Goal: Information Seeking & Learning: Obtain resource

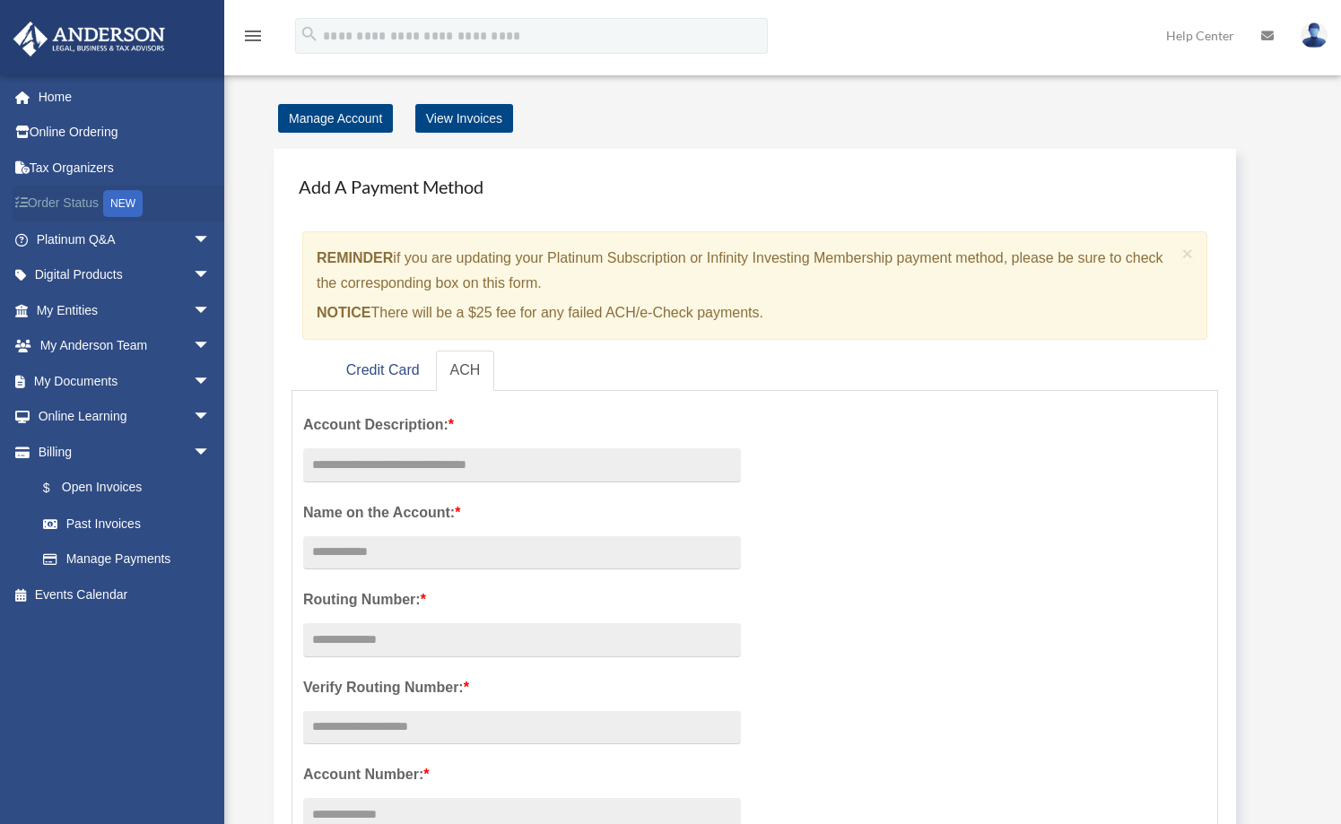
click at [83, 204] on link "Order Status NEW" at bounding box center [125, 204] width 225 height 37
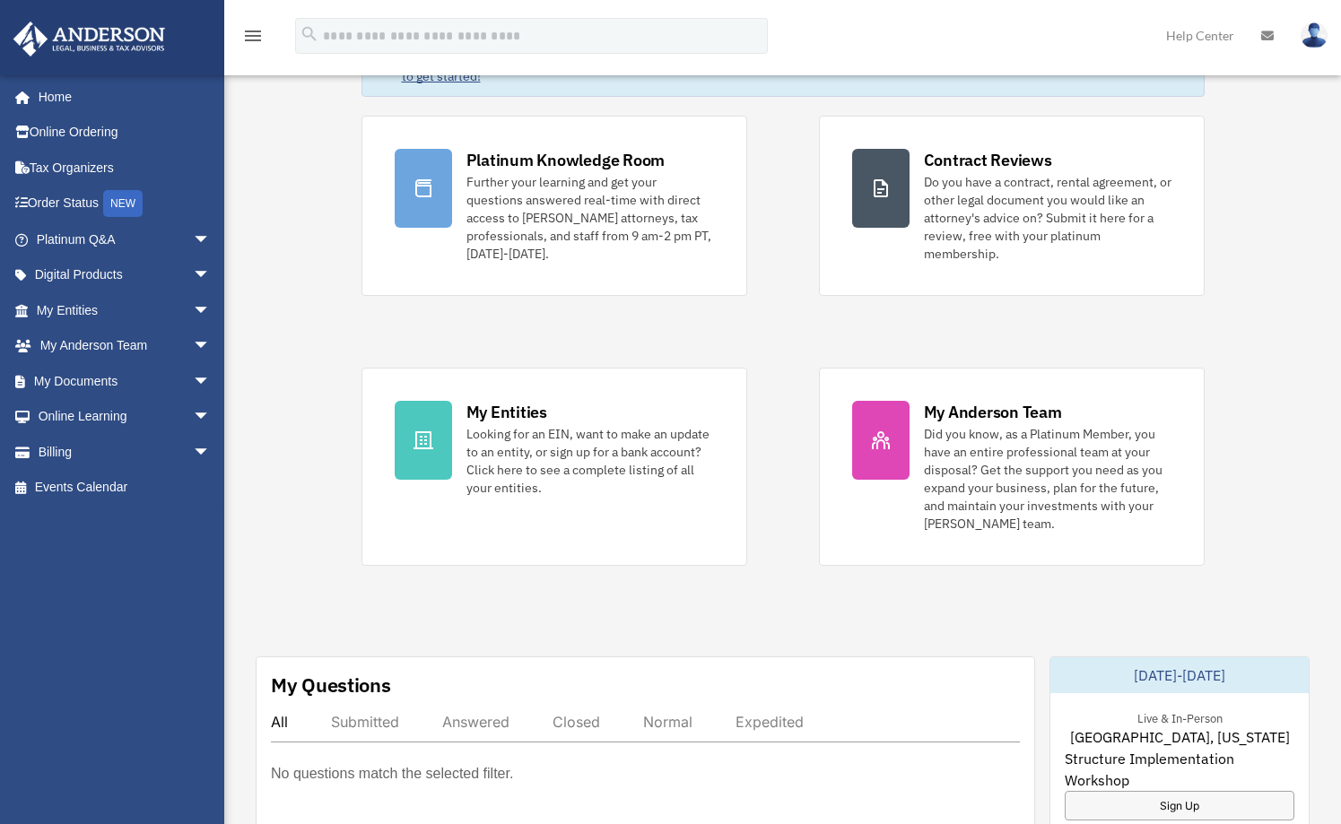
scroll to position [191, 0]
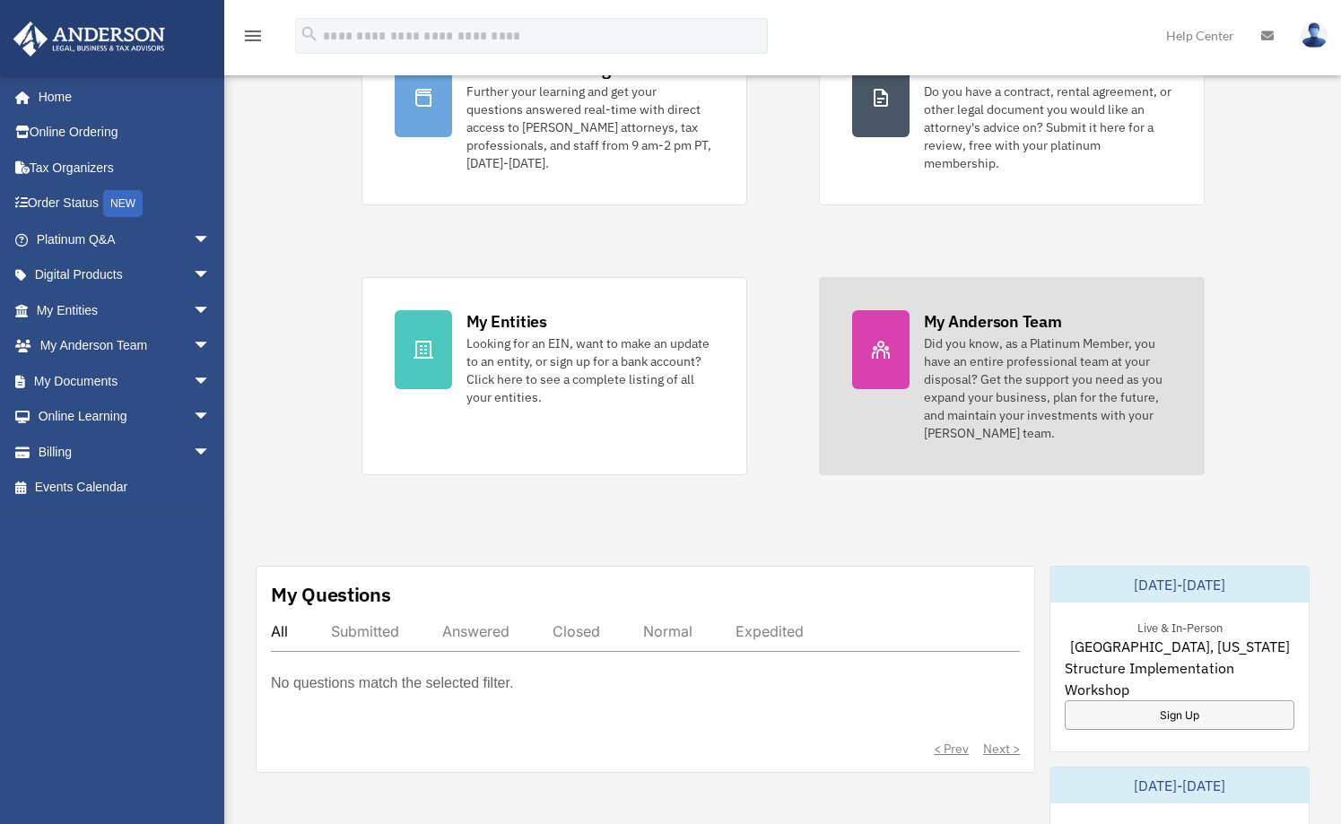
click at [950, 376] on div "Did you know, as a Platinum Member, you have an entire professional team at you…" at bounding box center [1048, 388] width 248 height 108
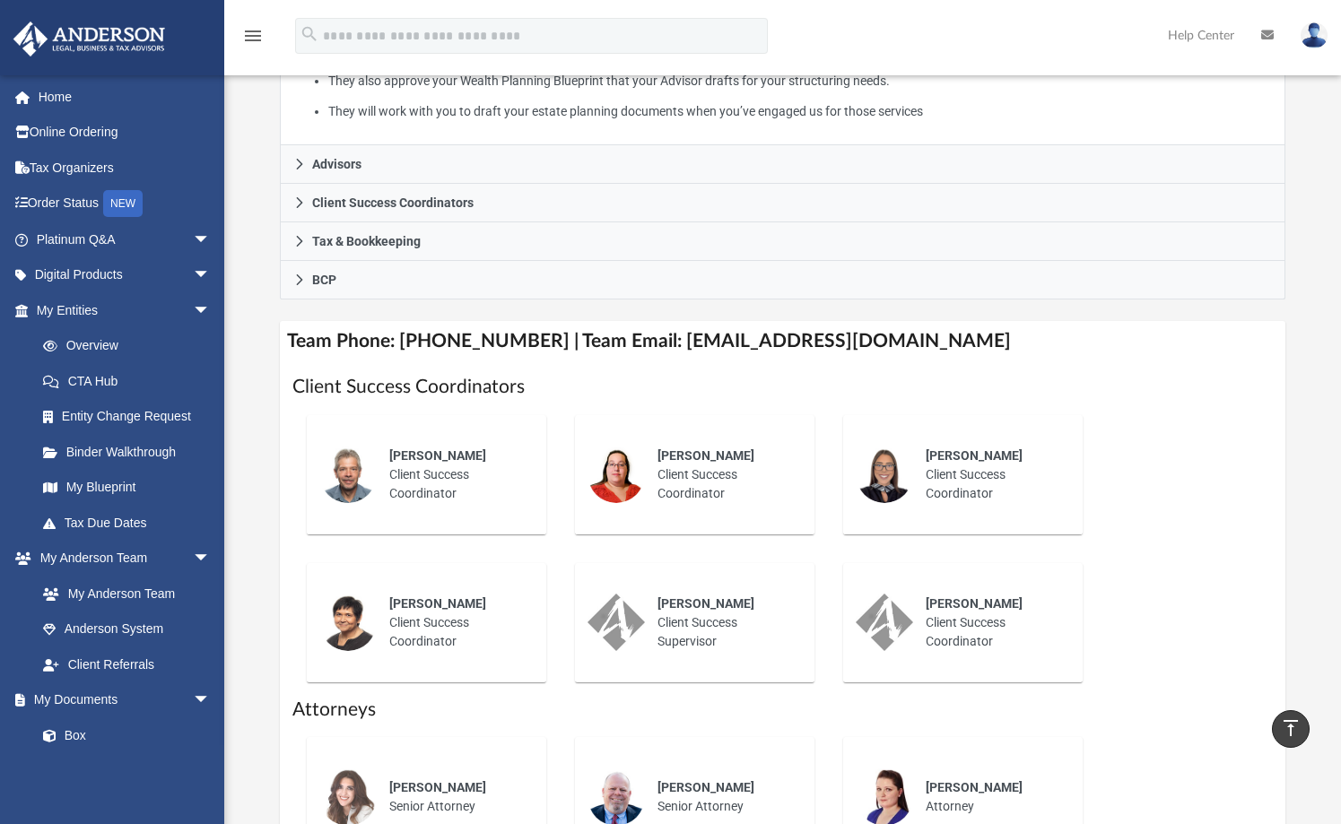
scroll to position [601, 0]
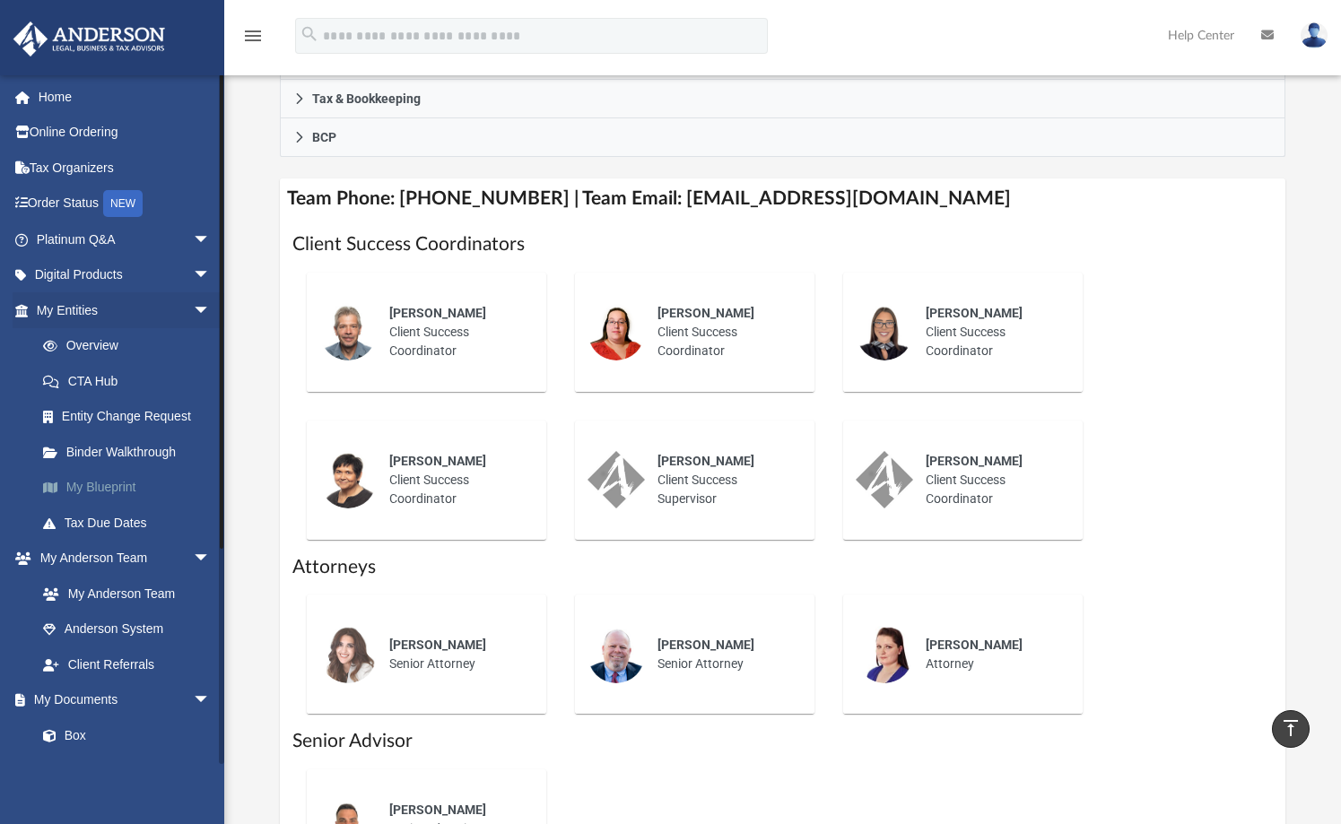
click at [120, 482] on link "My Blueprint" at bounding box center [131, 488] width 213 height 36
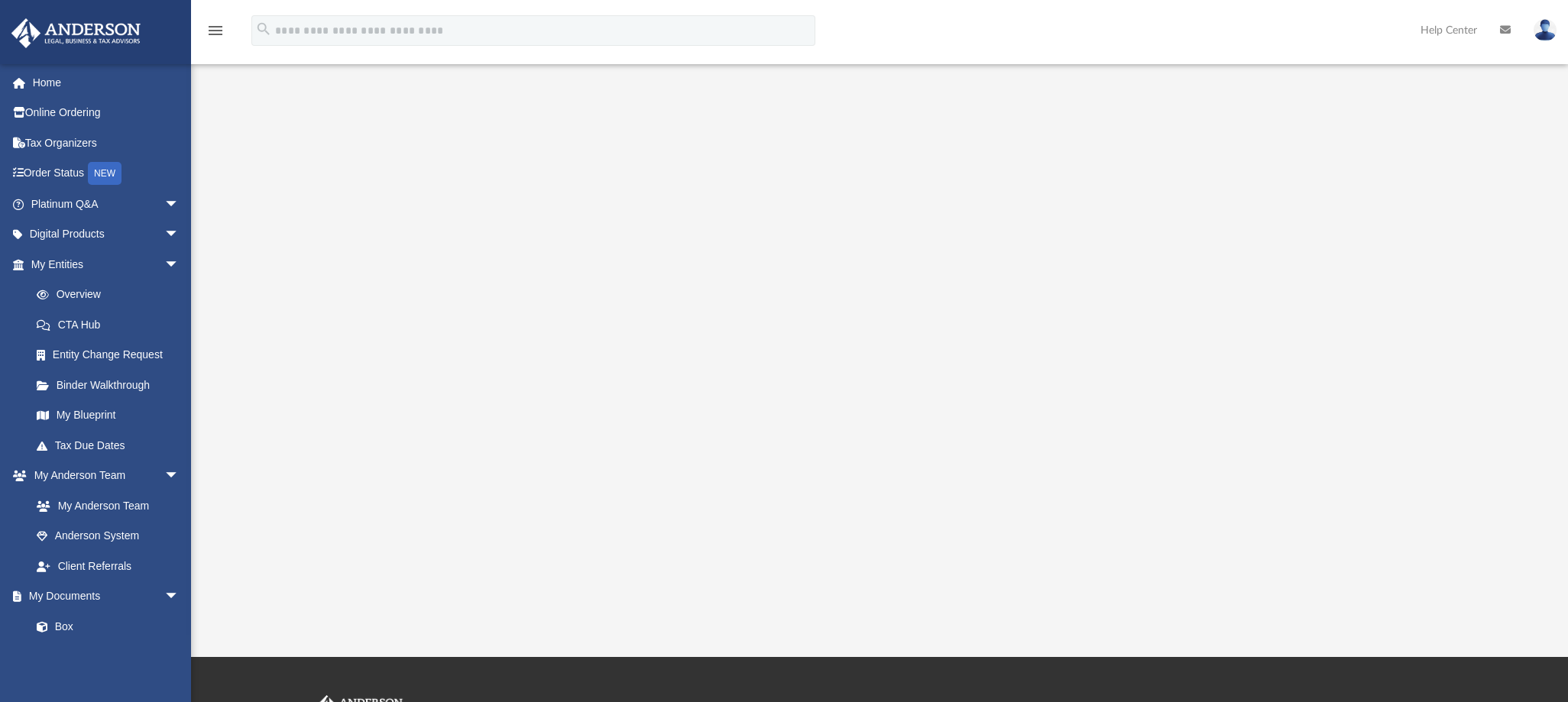
scroll to position [82, 0]
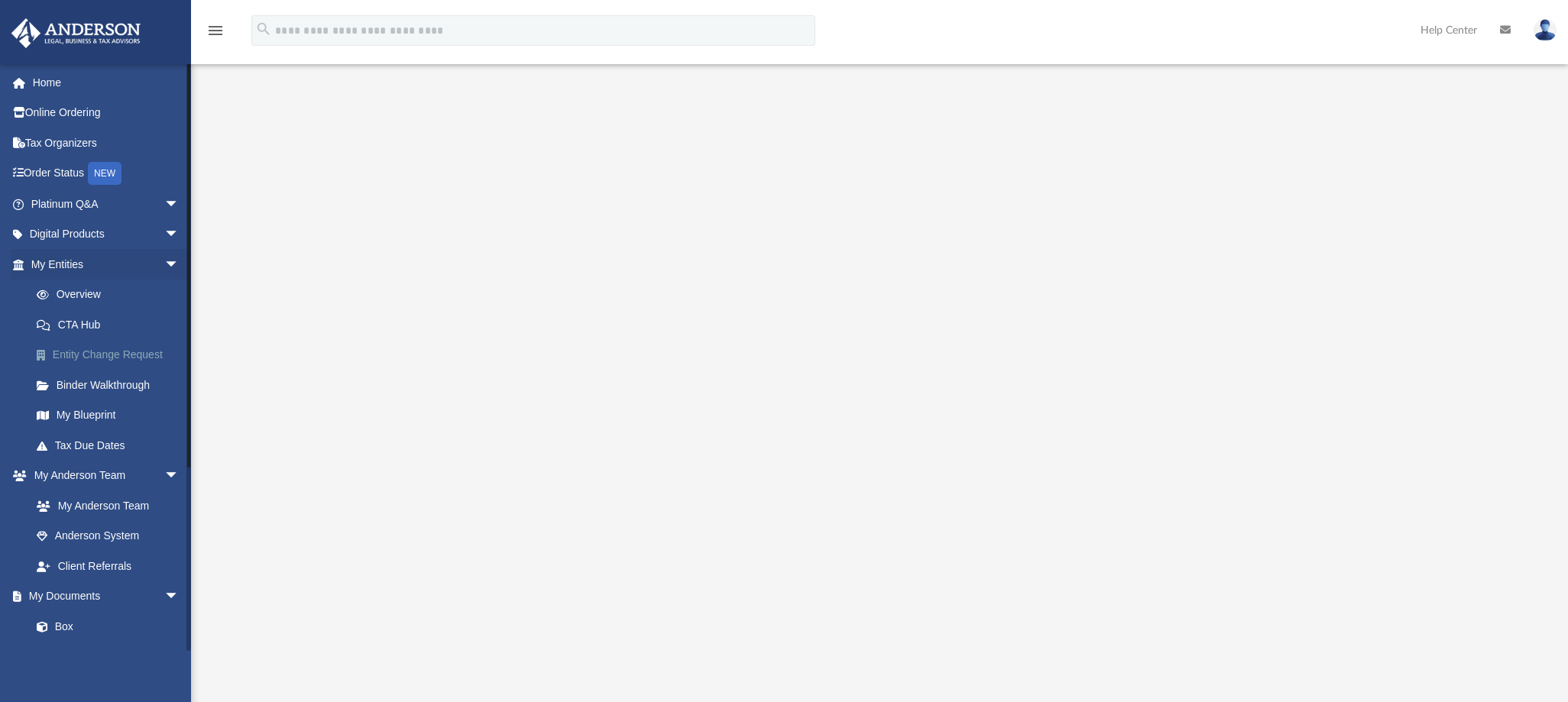
click at [131, 354] on link "Entity Change Request" at bounding box center [112, 355] width 182 height 31
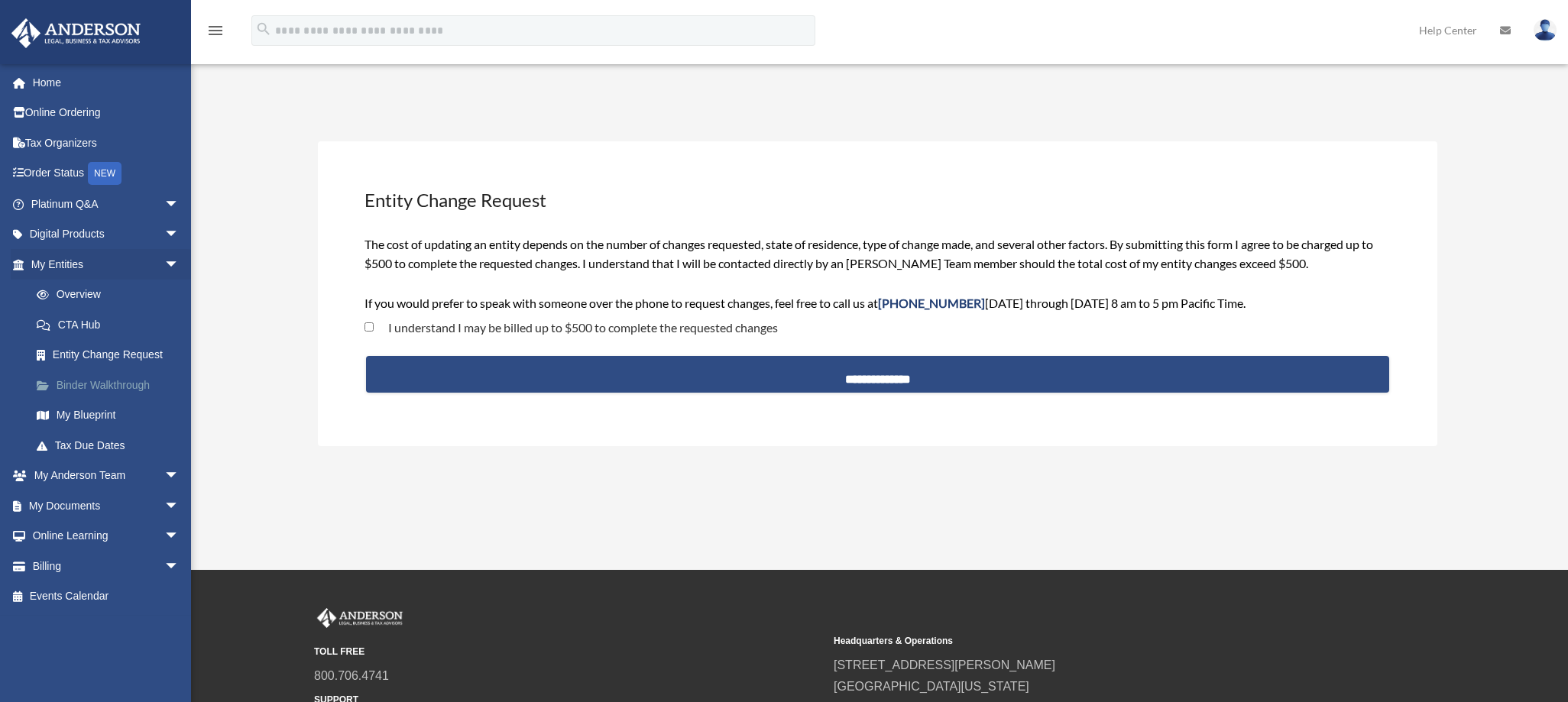
click at [137, 381] on link "Binder Walkthrough" at bounding box center [112, 385] width 182 height 31
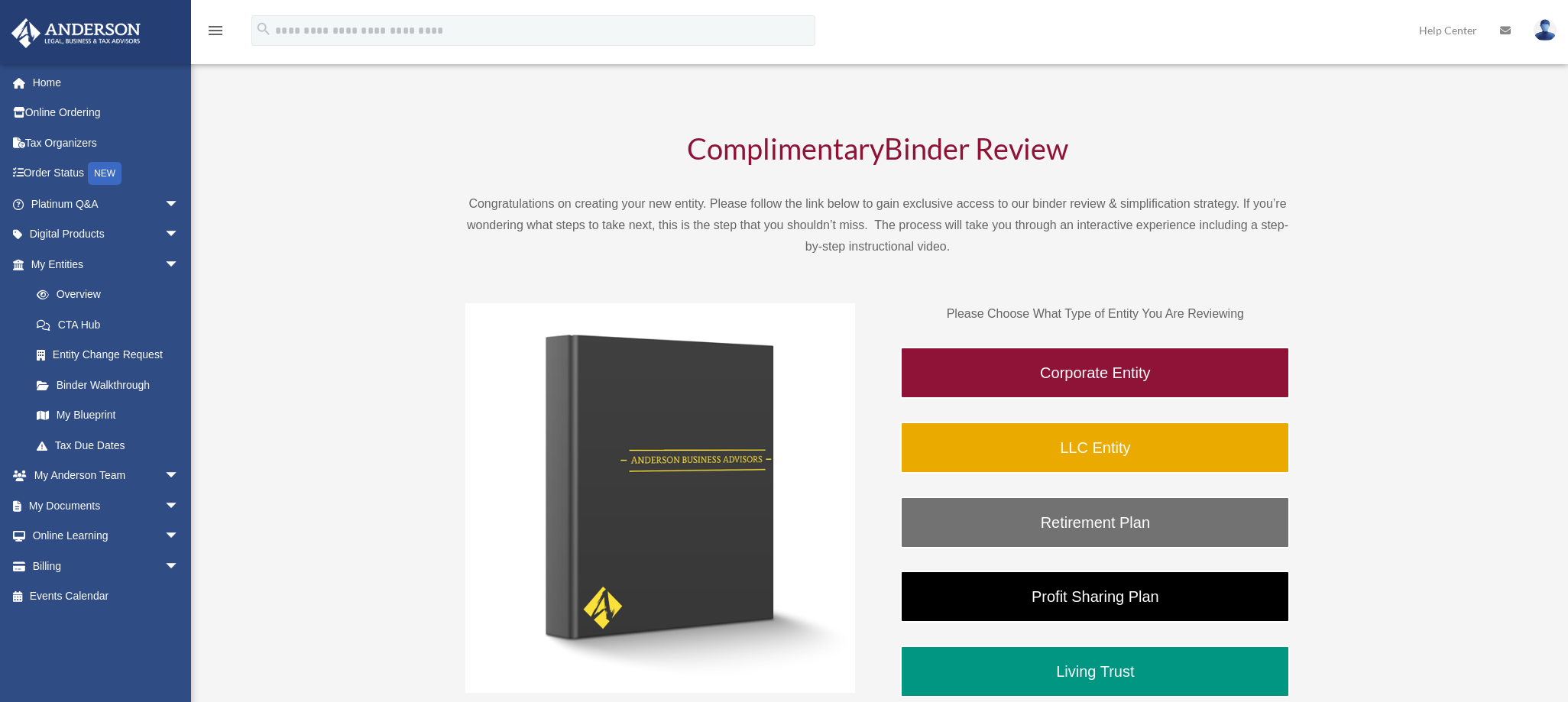
scroll to position [167, 0]
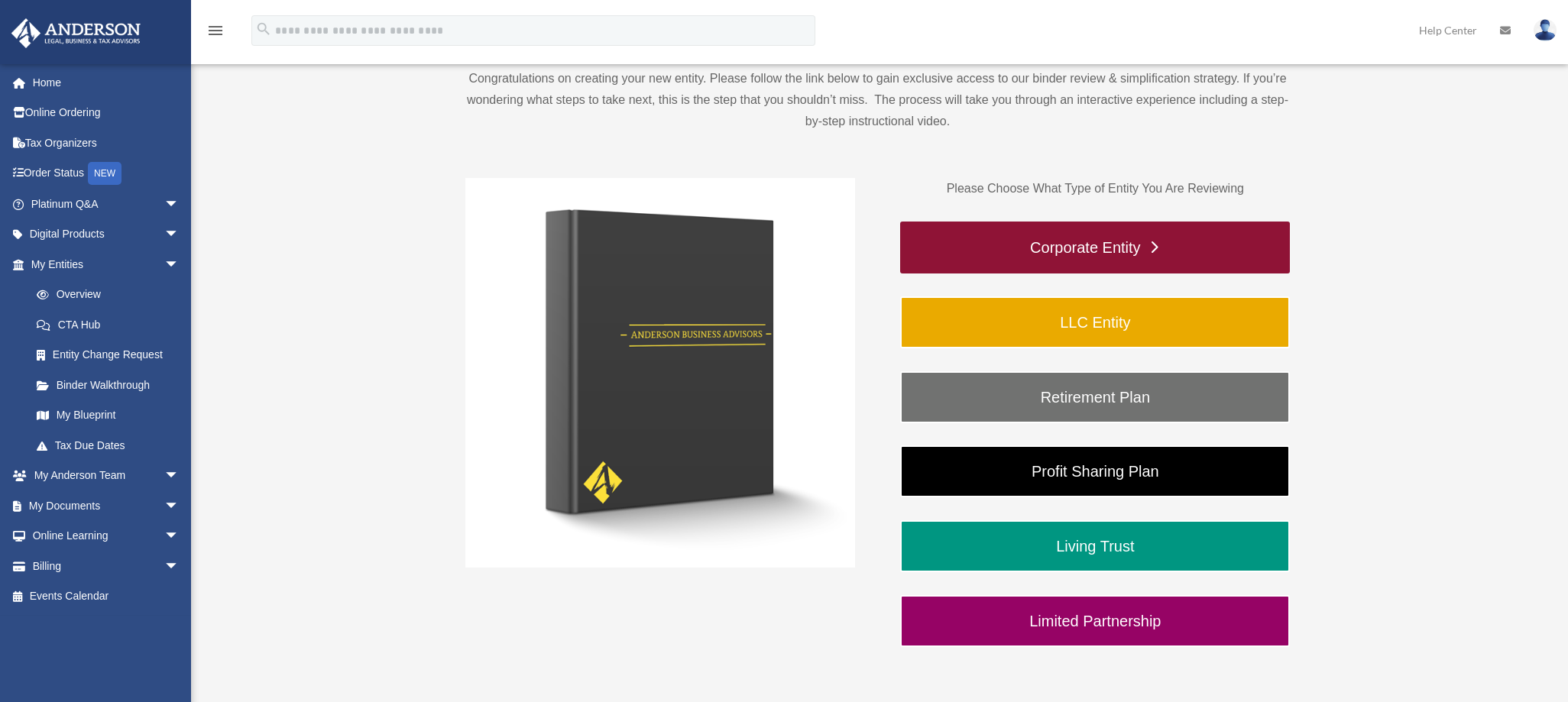
click at [1208, 250] on link "Corporate Entity" at bounding box center [1094, 247] width 389 height 52
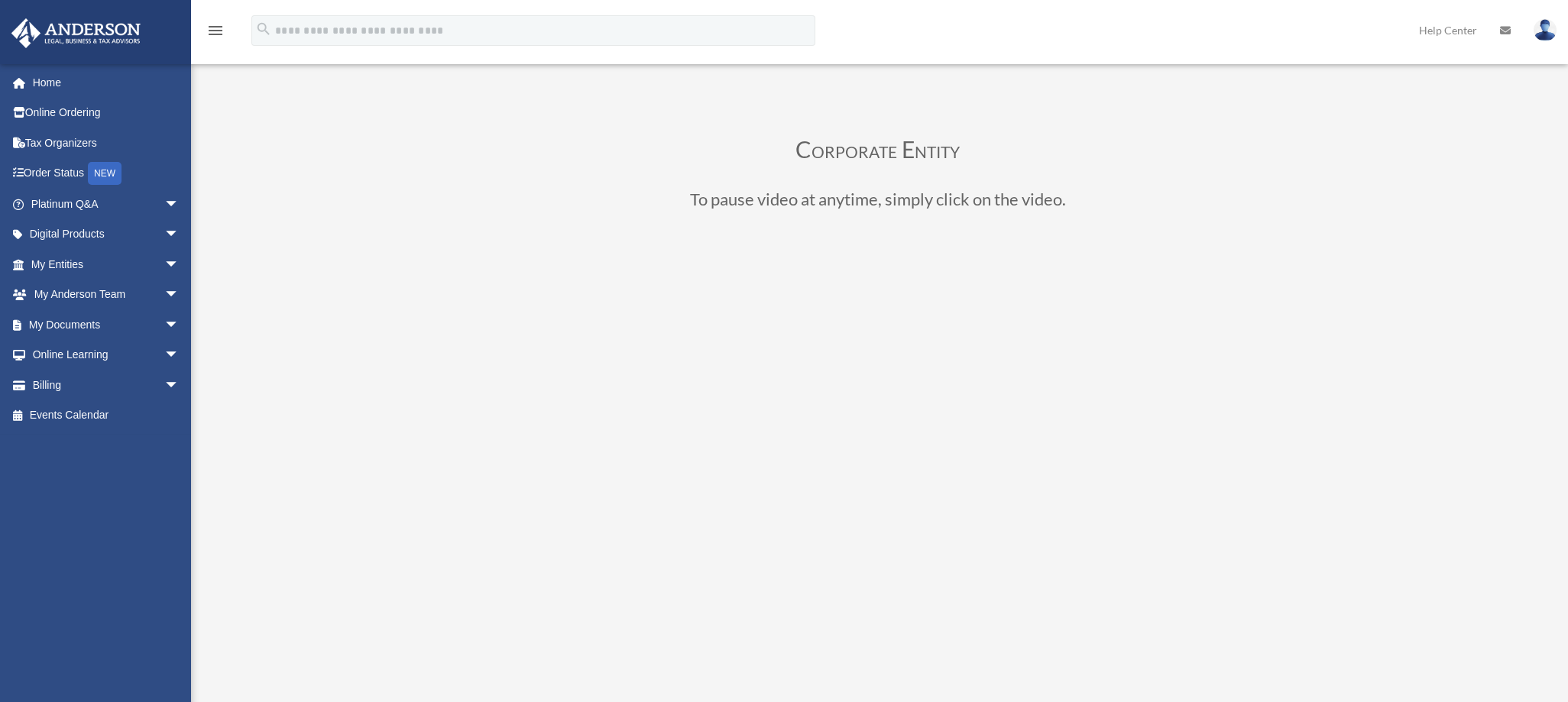
scroll to position [73, 0]
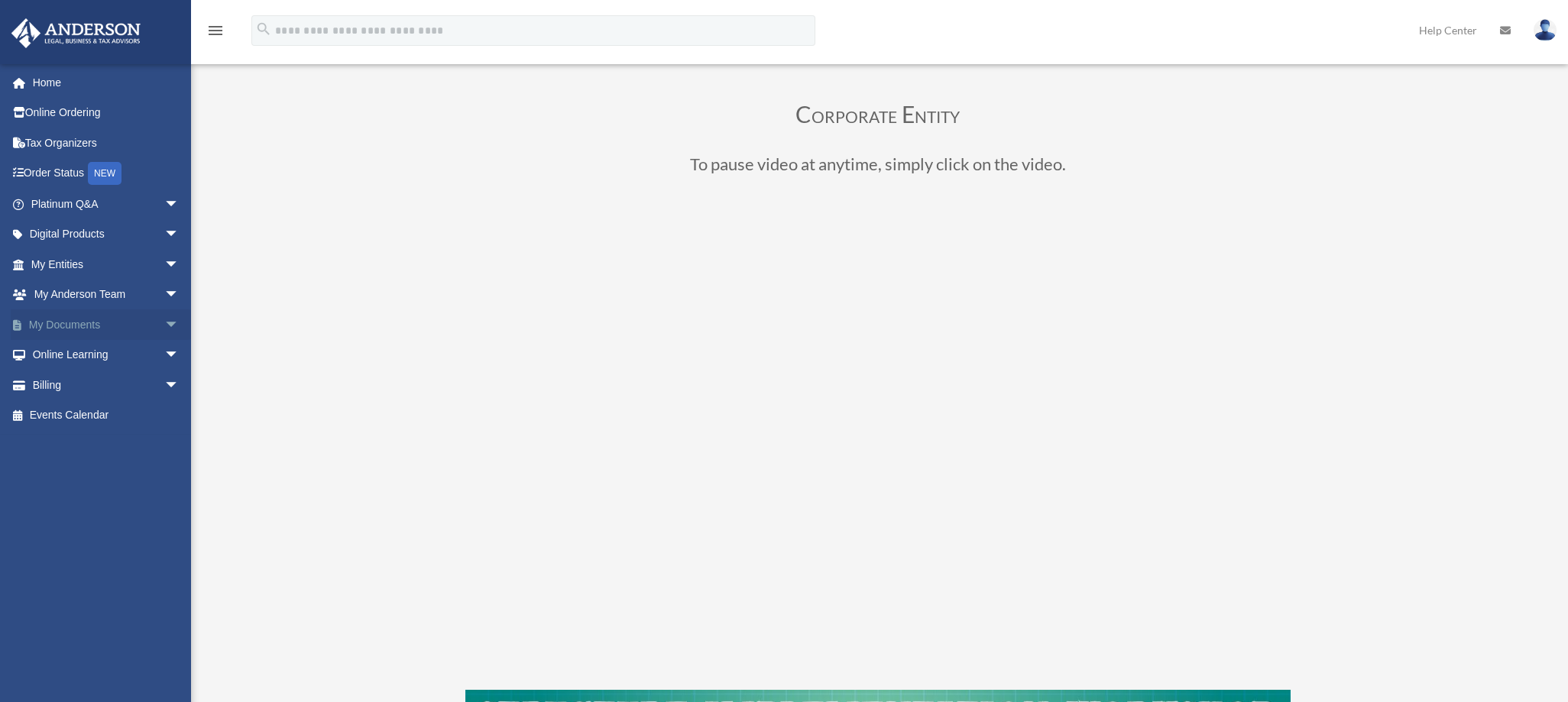
click at [164, 318] on span "arrow_drop_down" at bounding box center [180, 325] width 31 height 32
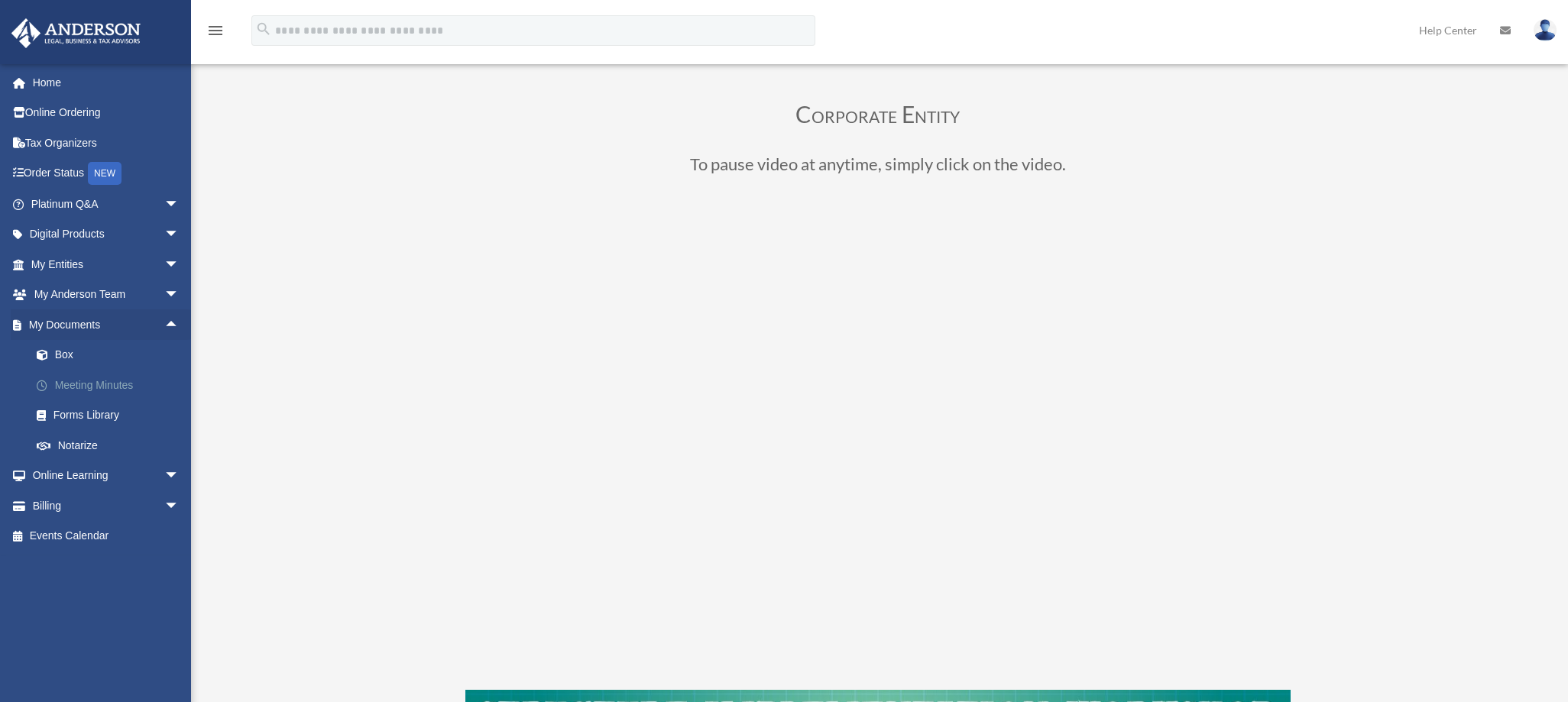
click at [124, 393] on link "Meeting Minutes" at bounding box center [112, 385] width 182 height 31
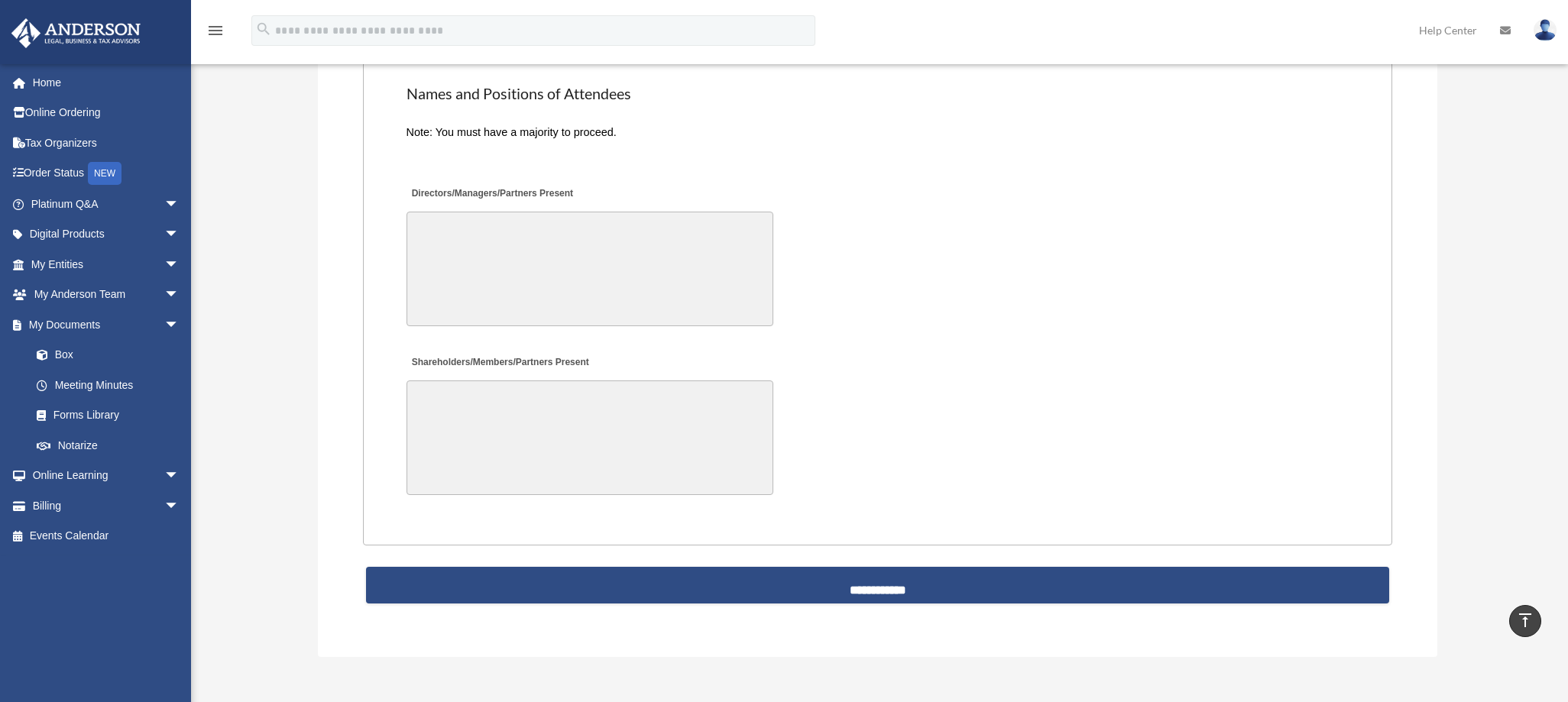
scroll to position [3098, 0]
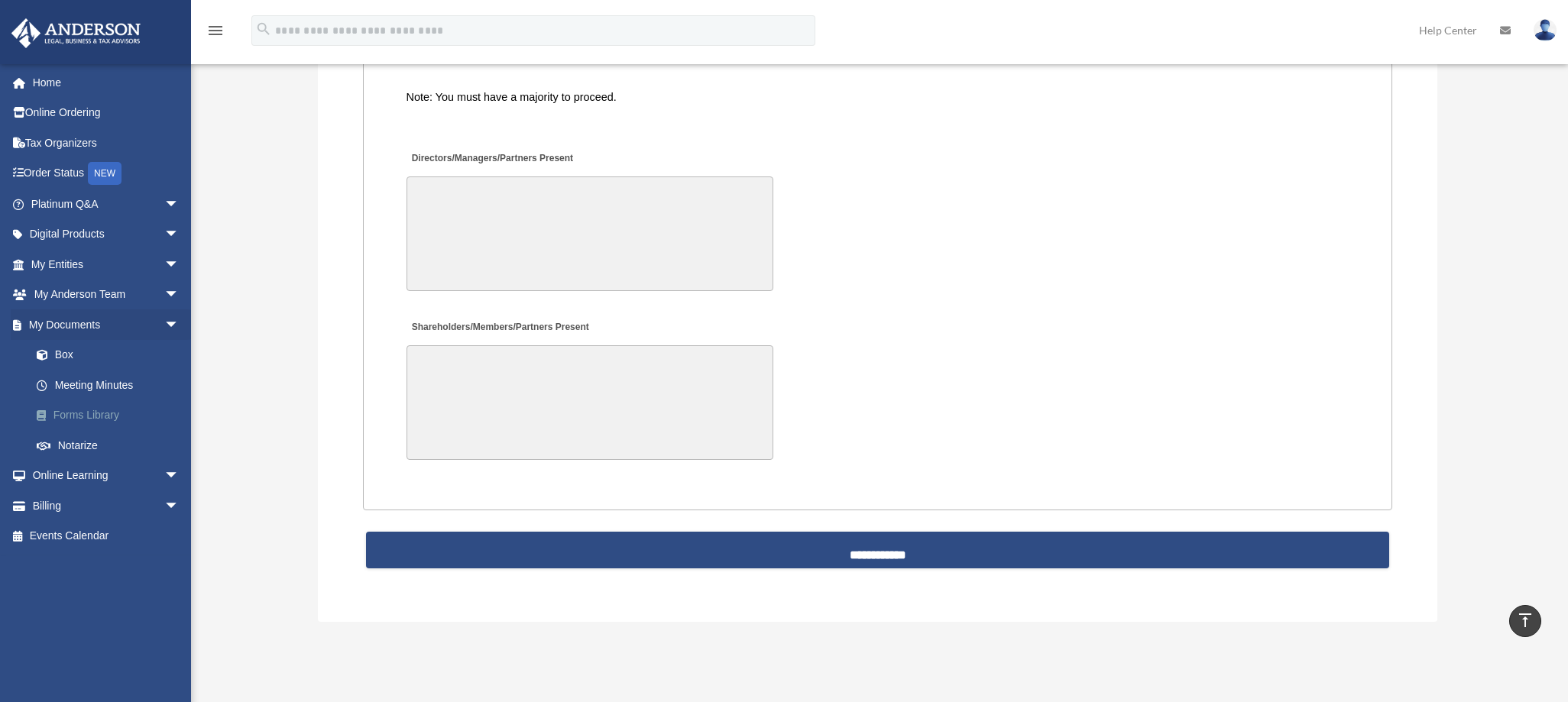
click at [95, 410] on link "Forms Library" at bounding box center [112, 416] width 182 height 31
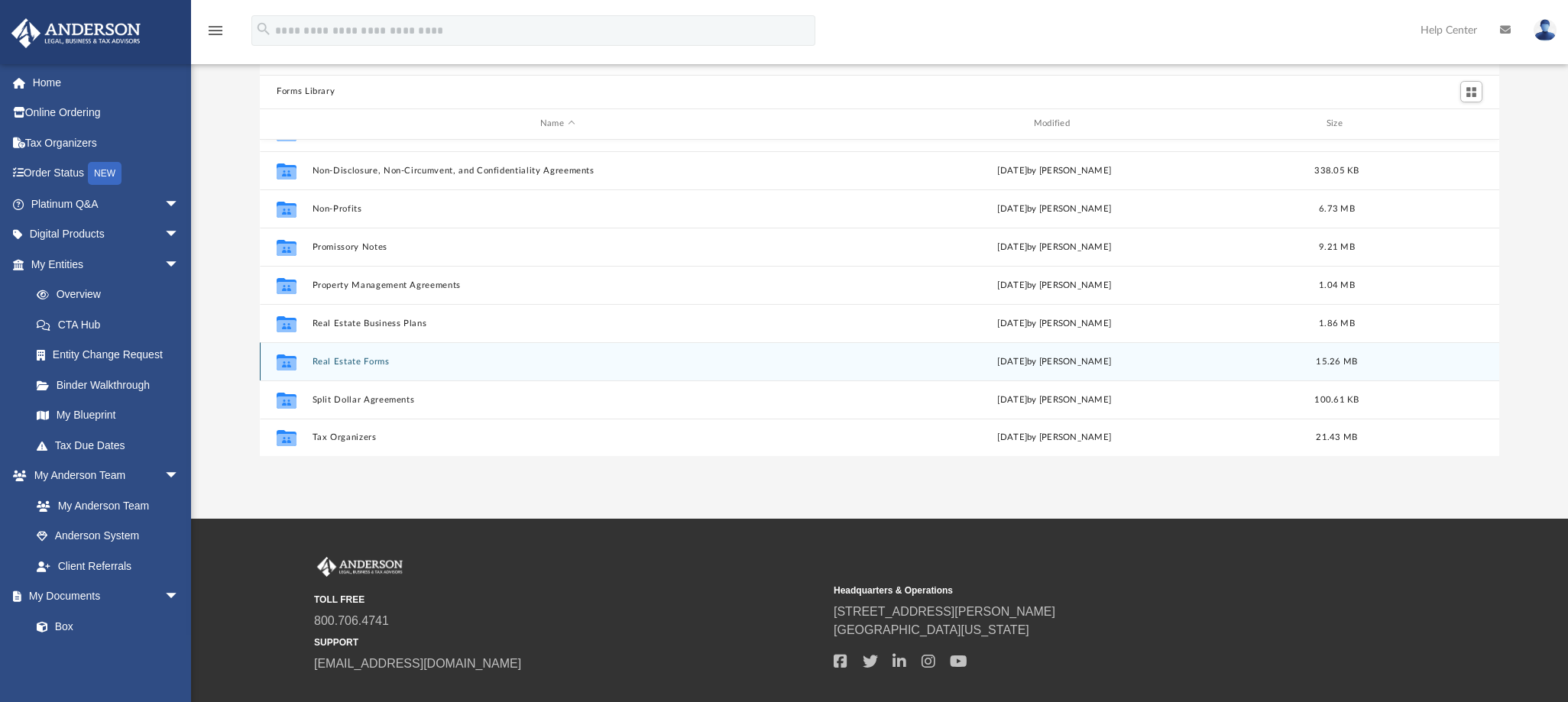
scroll to position [180, 0]
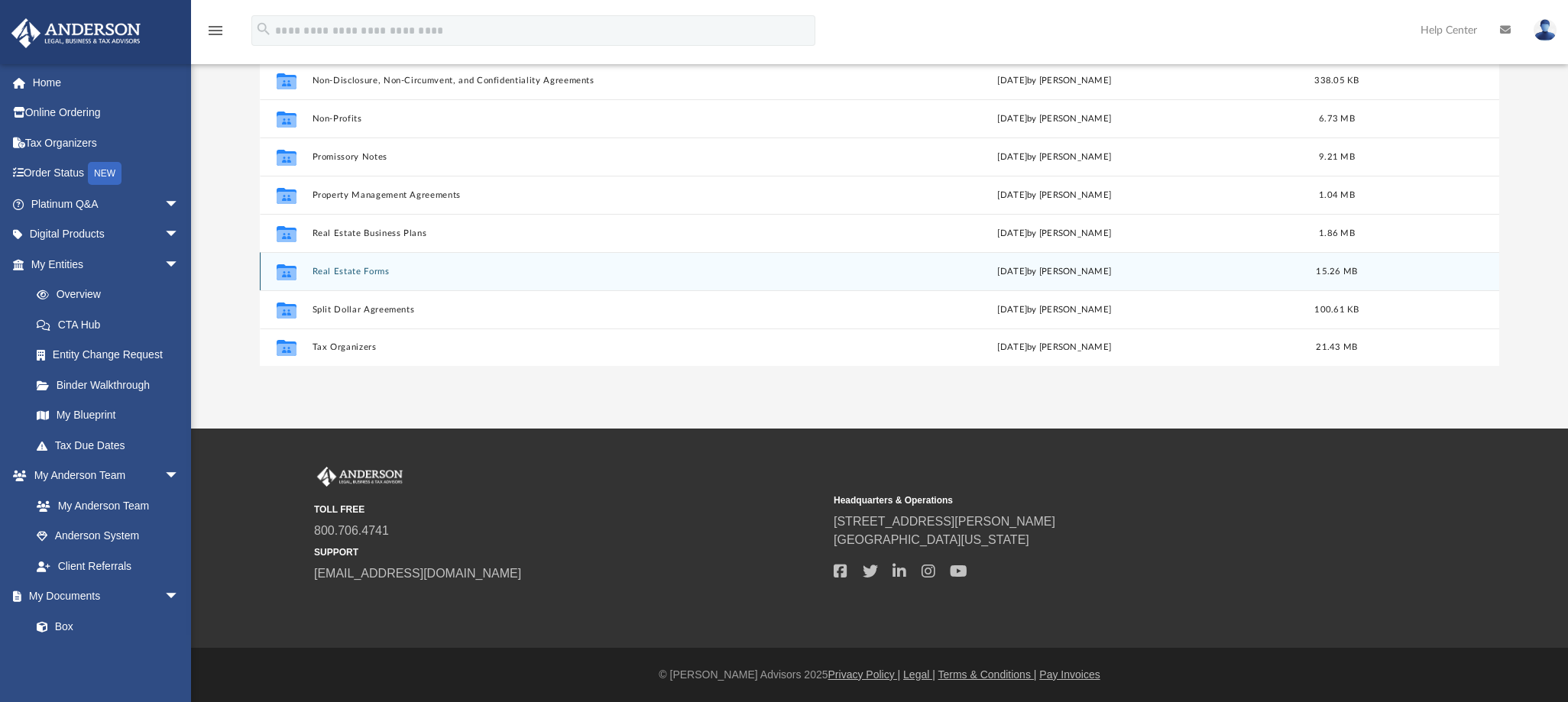
click at [368, 273] on button "Real Estate Forms" at bounding box center [558, 272] width 491 height 10
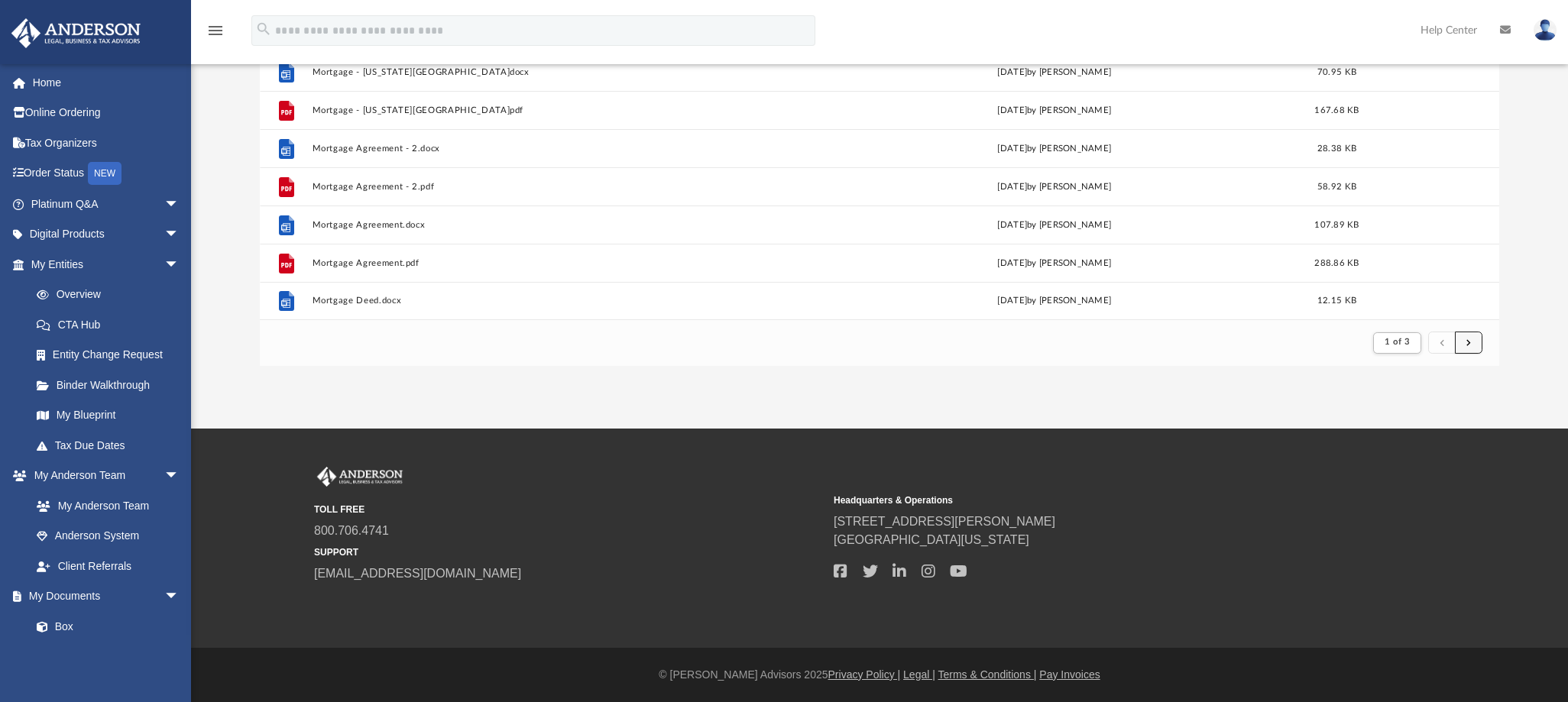
click at [1467, 340] on span "submit" at bounding box center [1468, 342] width 4 height 9
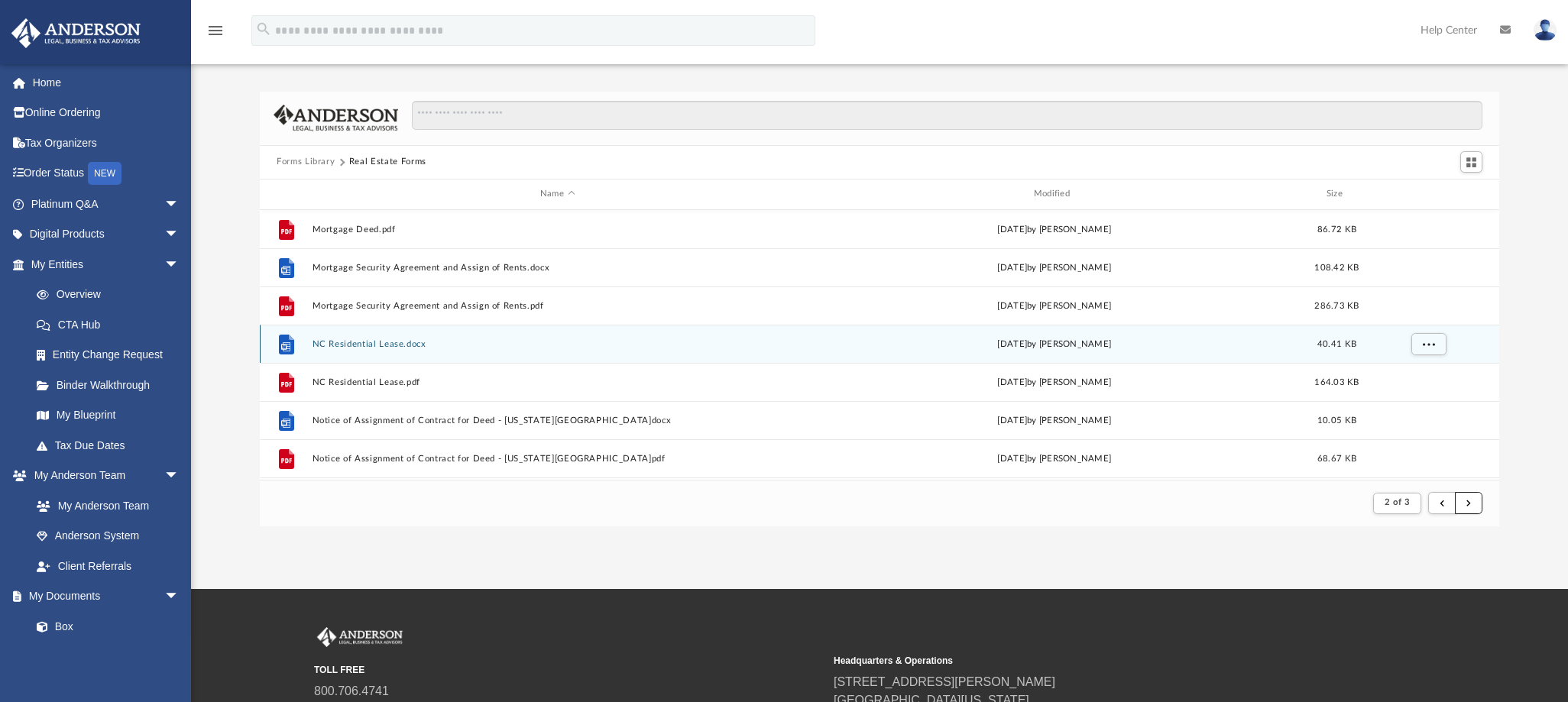
scroll to position [0, 0]
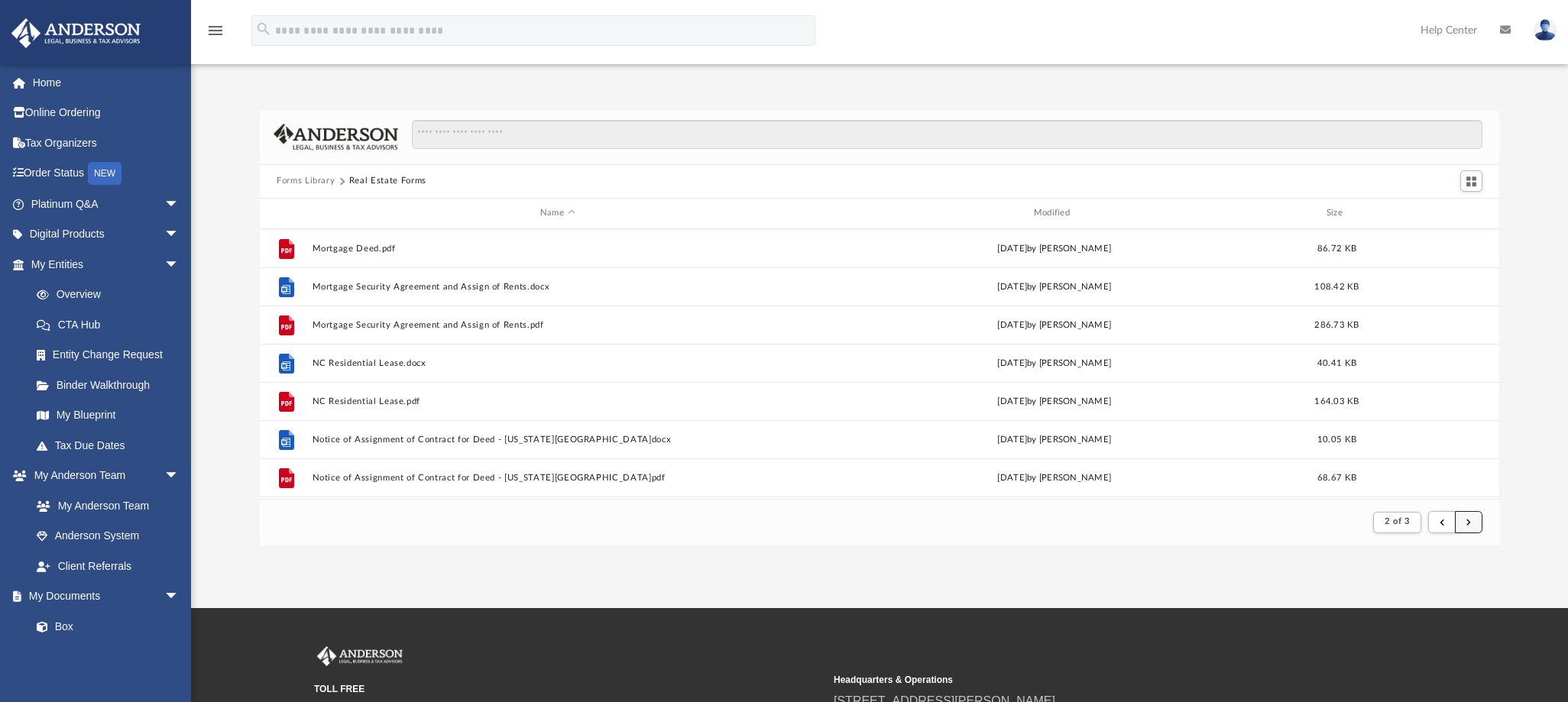
click at [1476, 526] on button "submit" at bounding box center [1468, 522] width 27 height 22
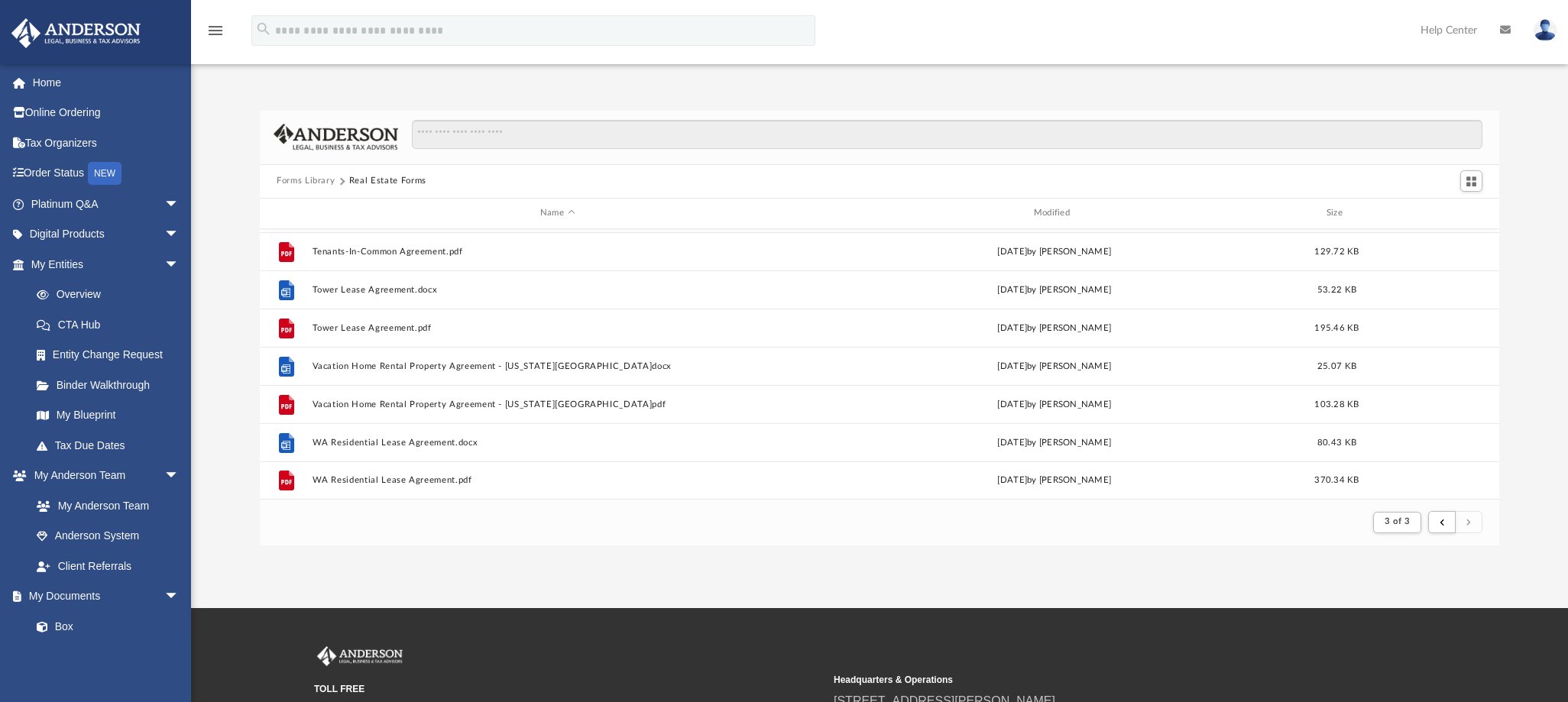
click at [297, 181] on button "Forms Library" at bounding box center [306, 181] width 58 height 14
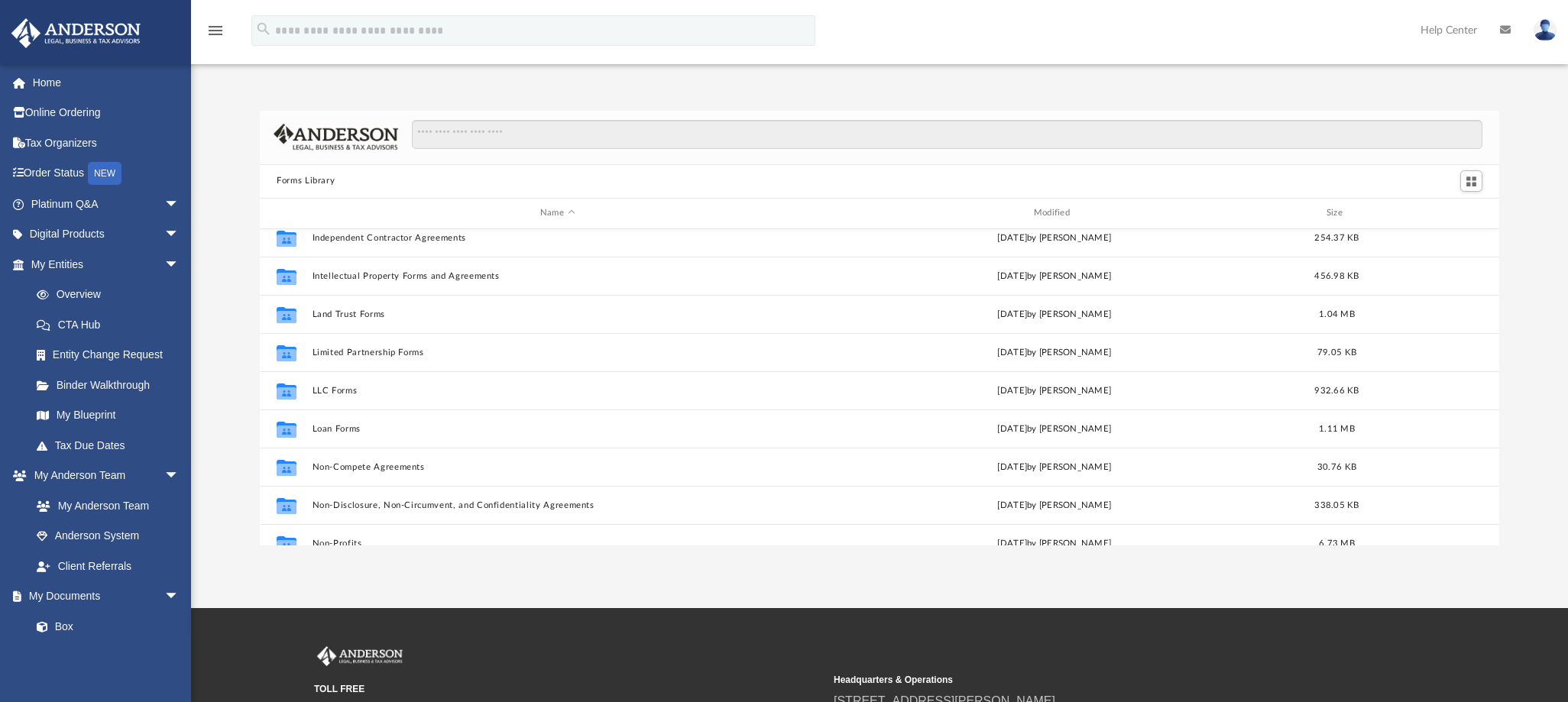
scroll to position [766, 0]
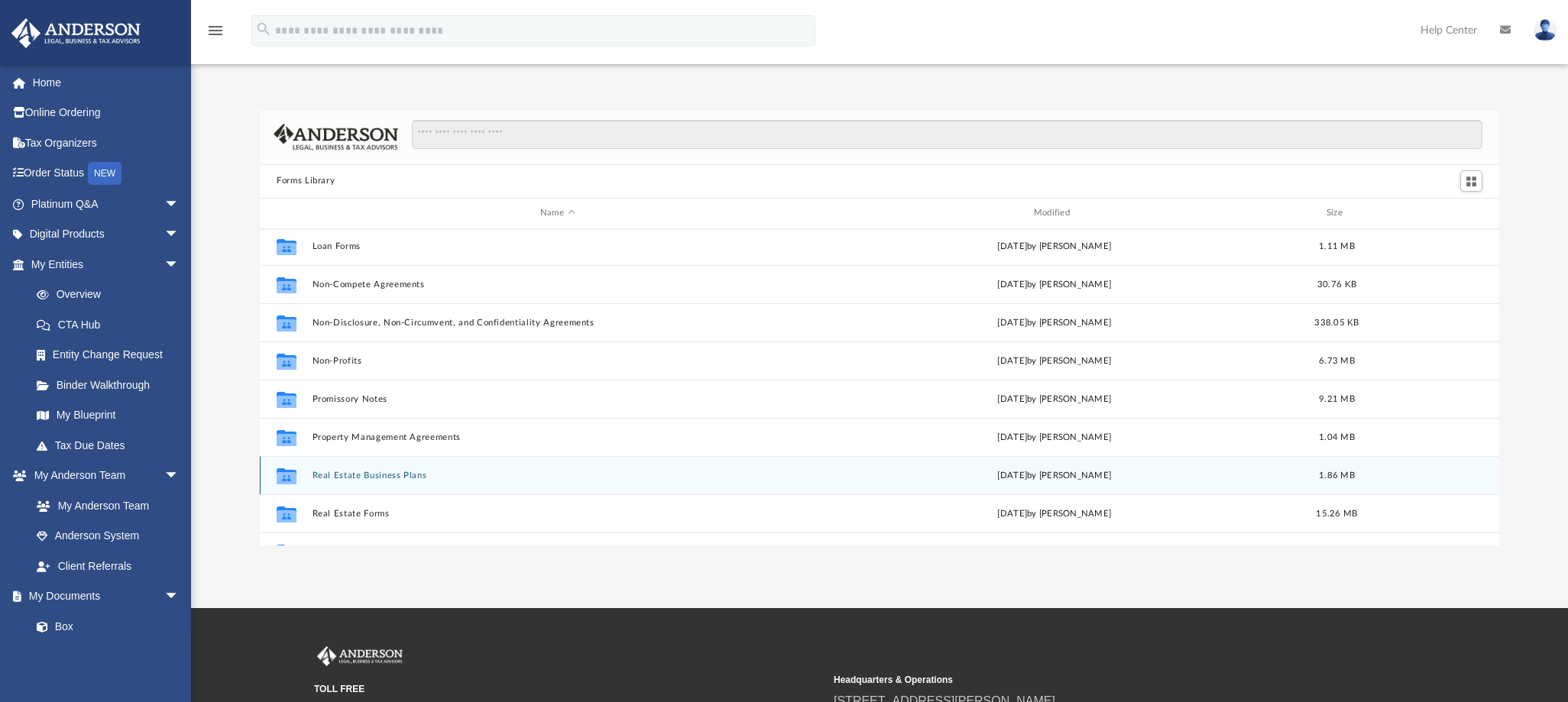
click at [281, 472] on icon "grid" at bounding box center [286, 477] width 20 height 12
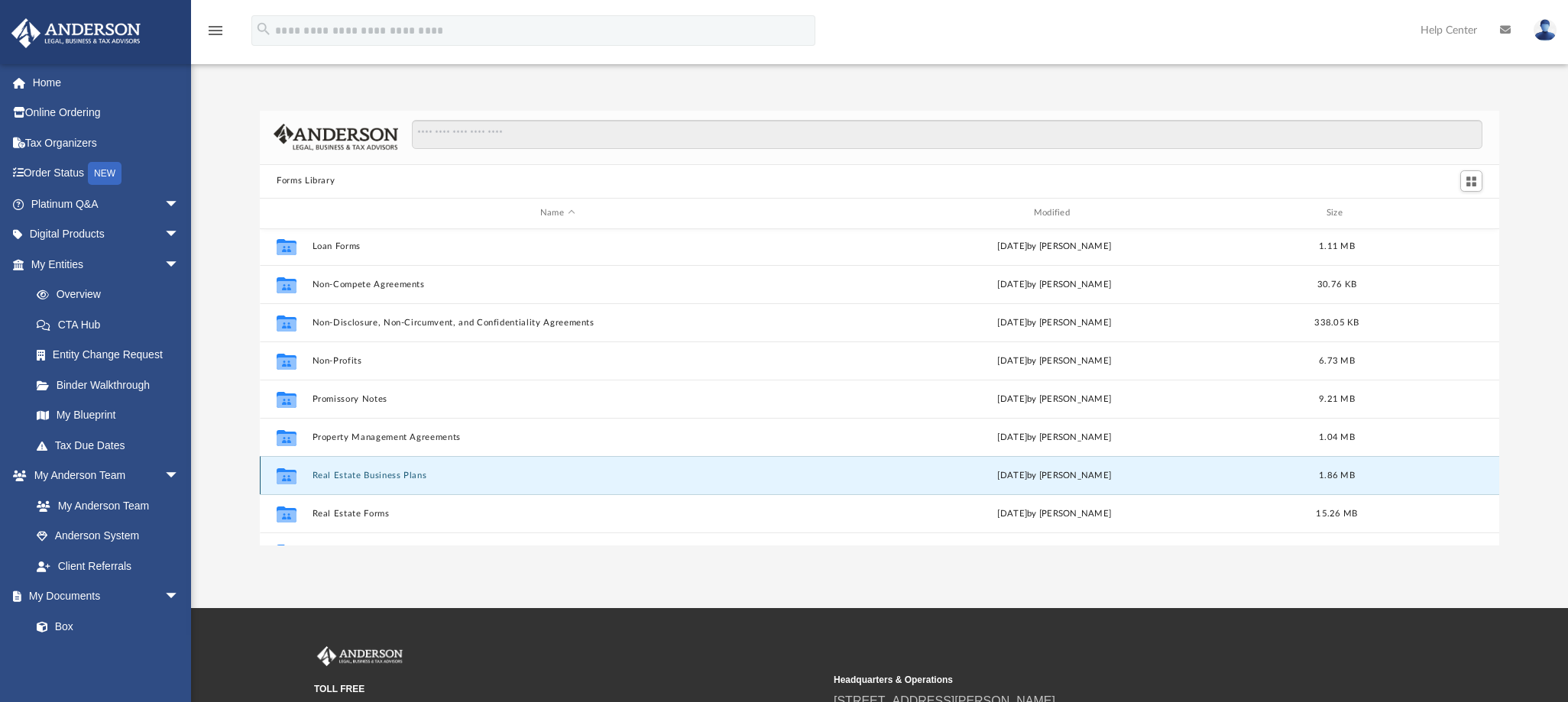
click at [360, 470] on button "Real Estate Business Plans" at bounding box center [558, 475] width 491 height 10
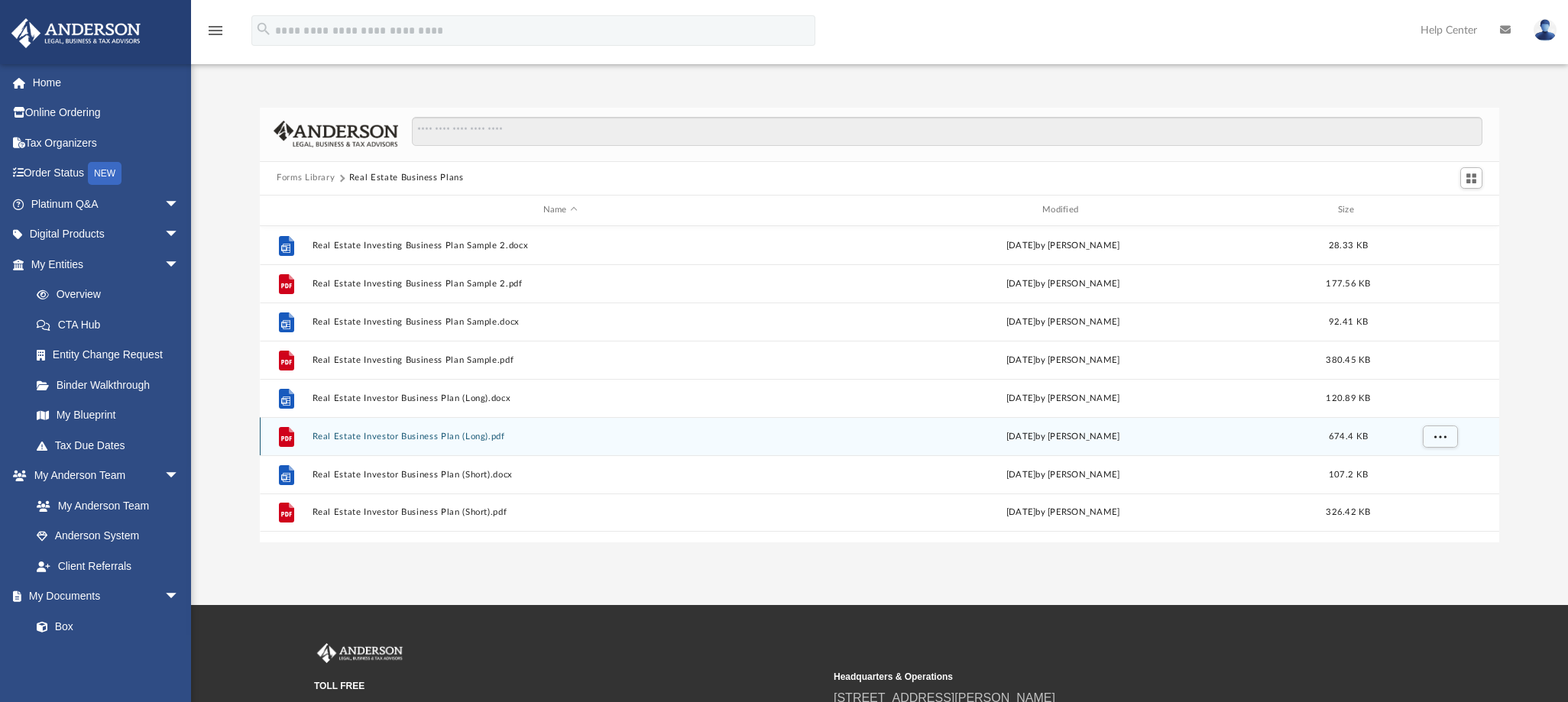
scroll to position [44, 0]
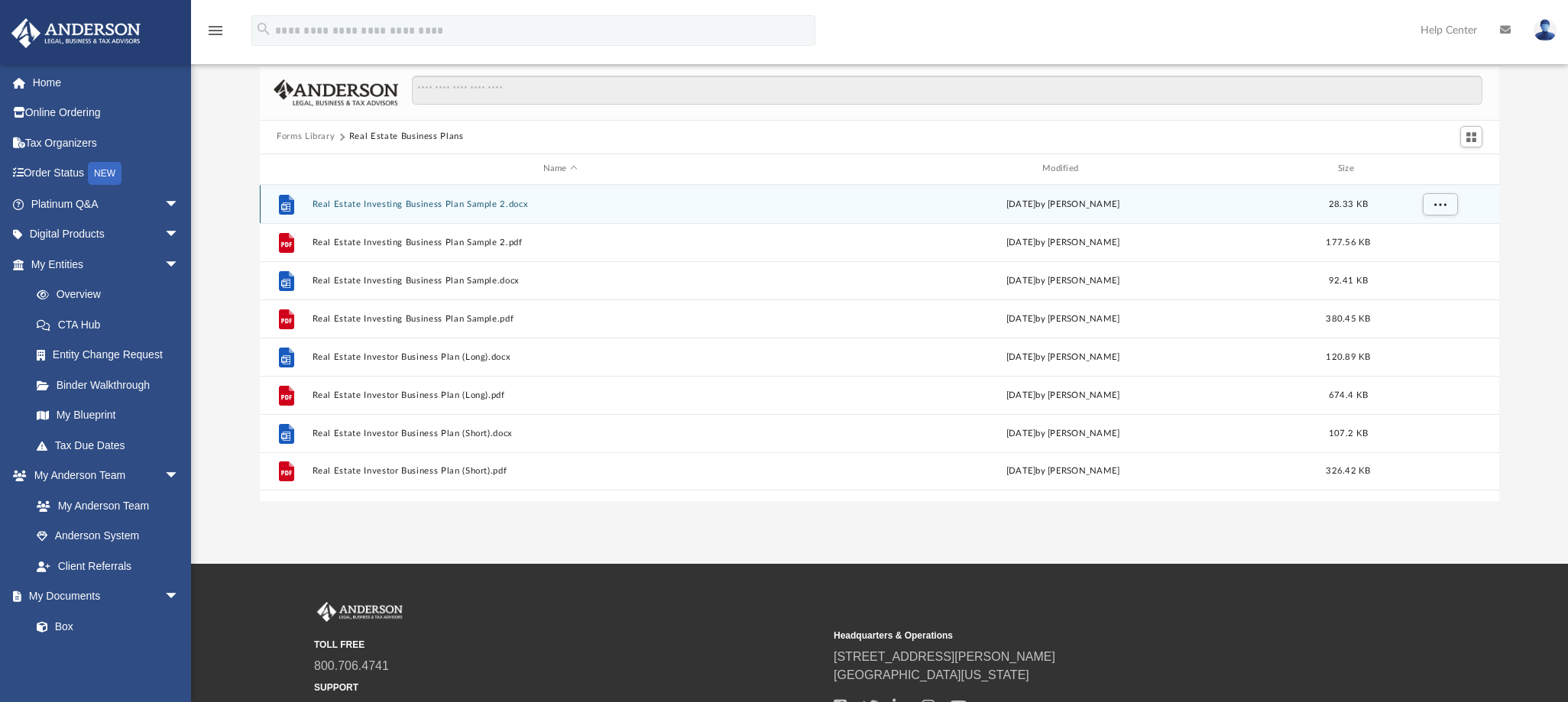
click at [475, 204] on button "Real Estate Investing Business Plan Sample 2.docx" at bounding box center [561, 204] width 496 height 10
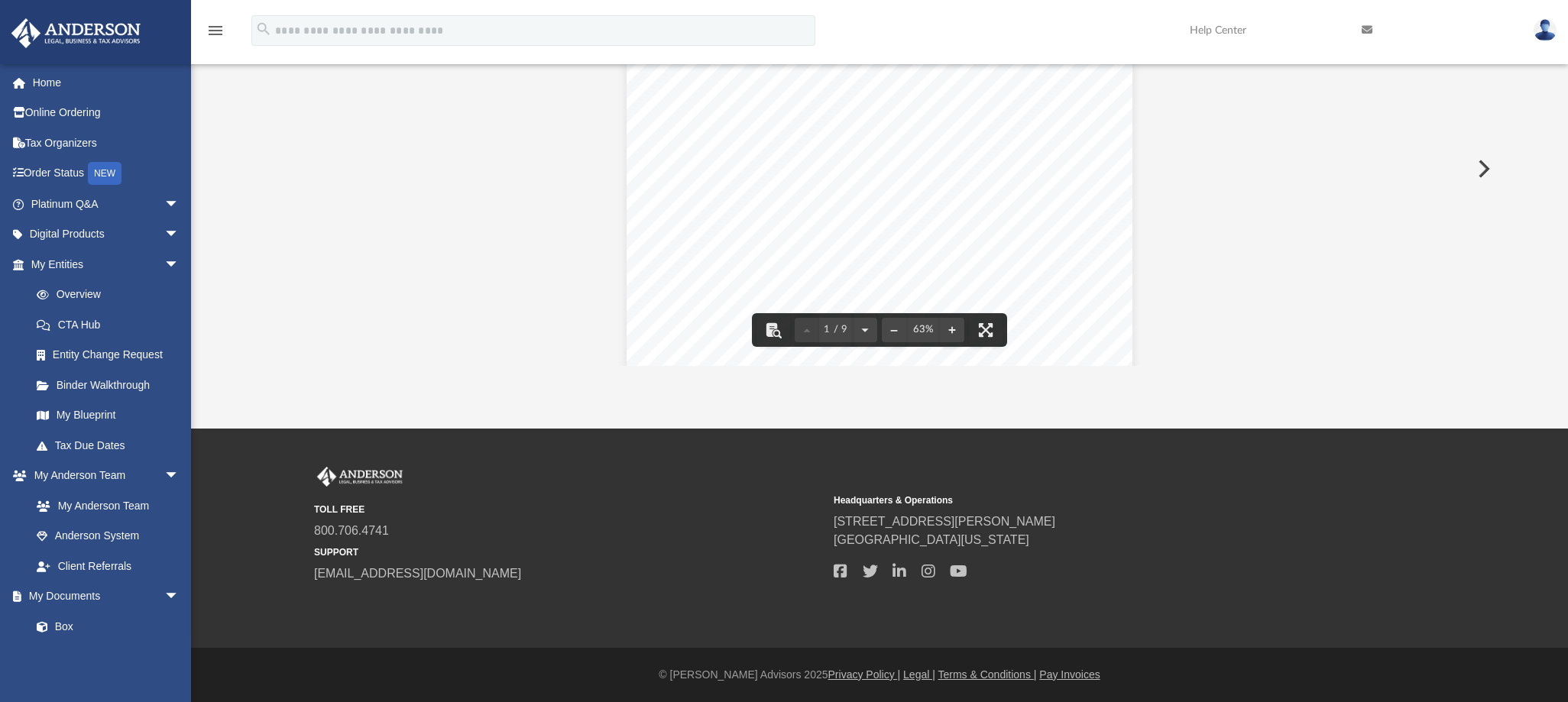
scroll to position [0, 0]
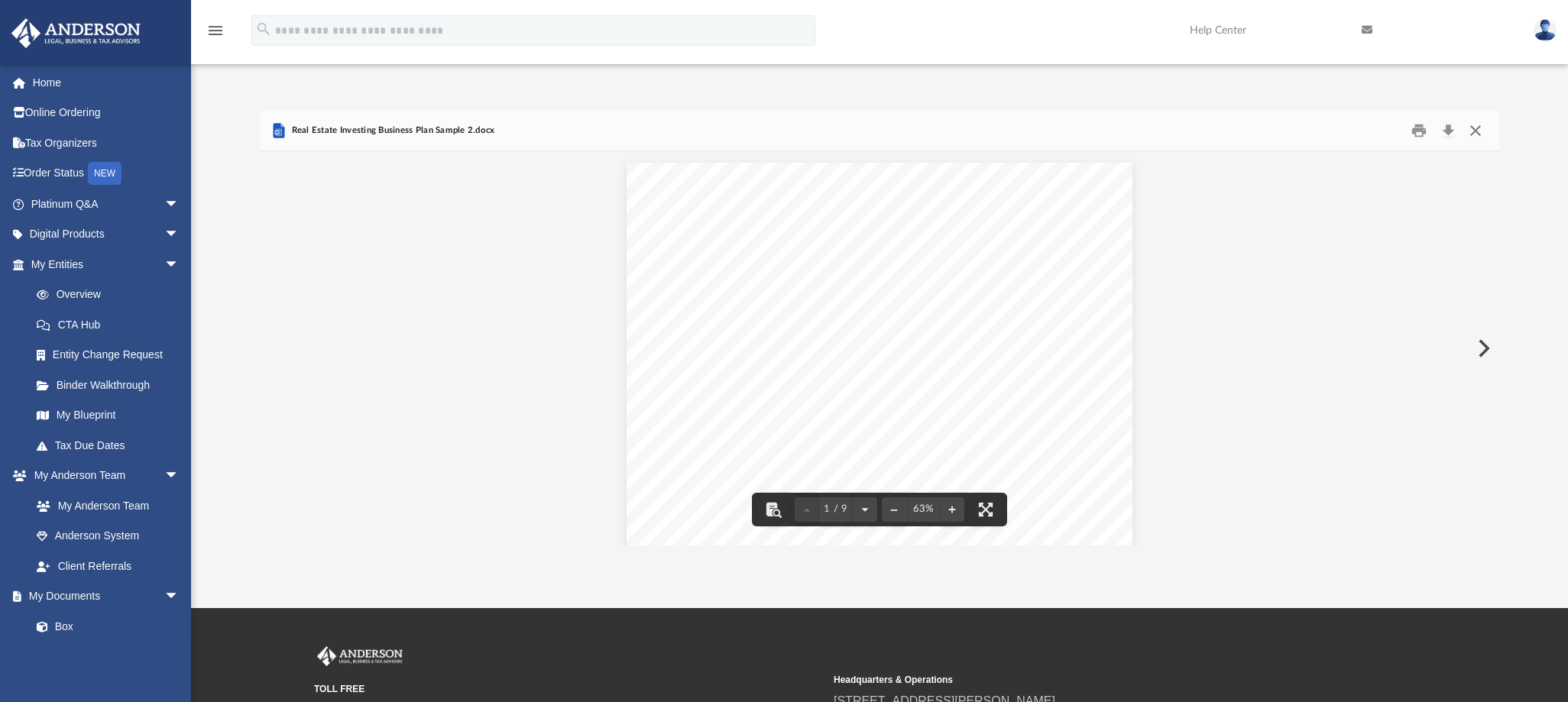
click at [1475, 133] on button "Close" at bounding box center [1476, 130] width 27 height 24
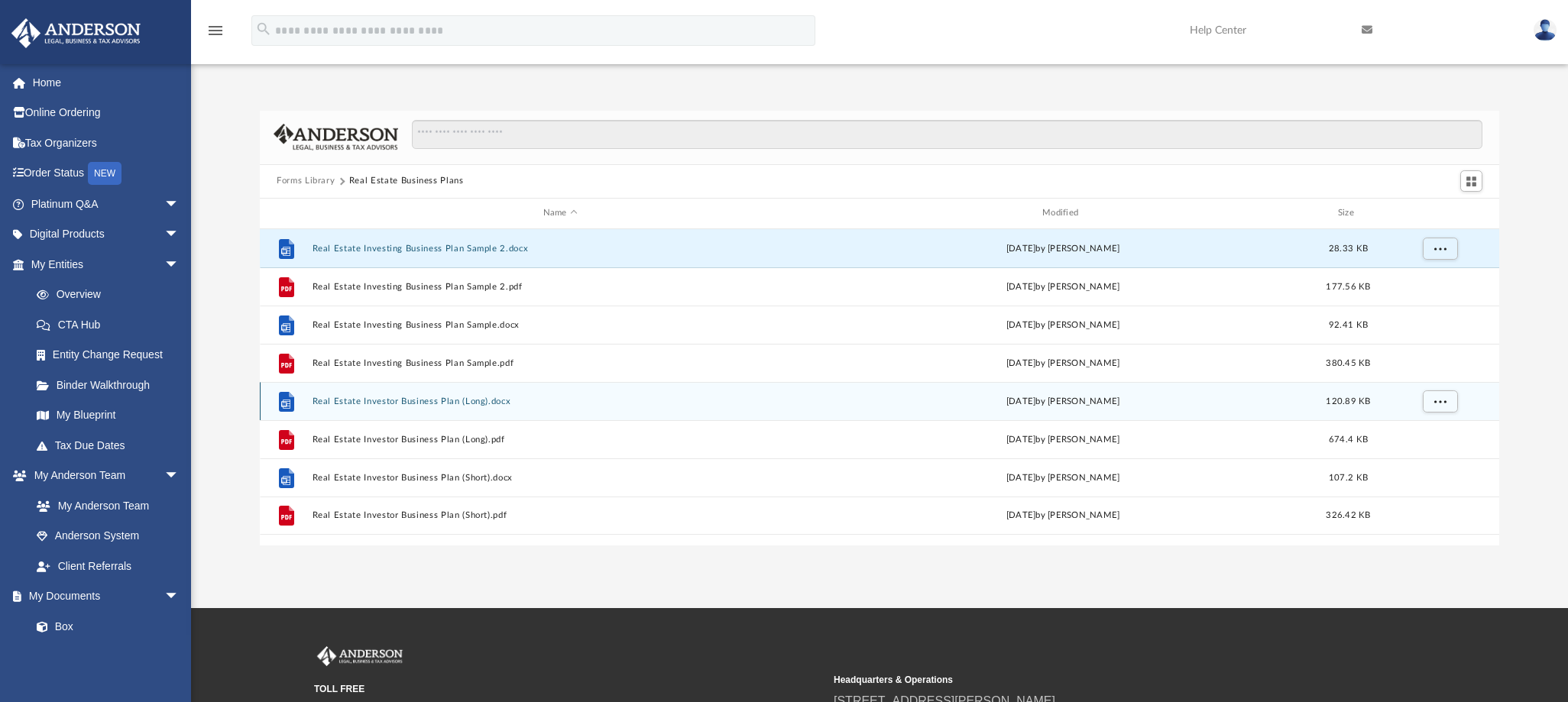
click at [458, 400] on button "Real Estate Investor Business Plan (Long).docx" at bounding box center [561, 401] width 496 height 10
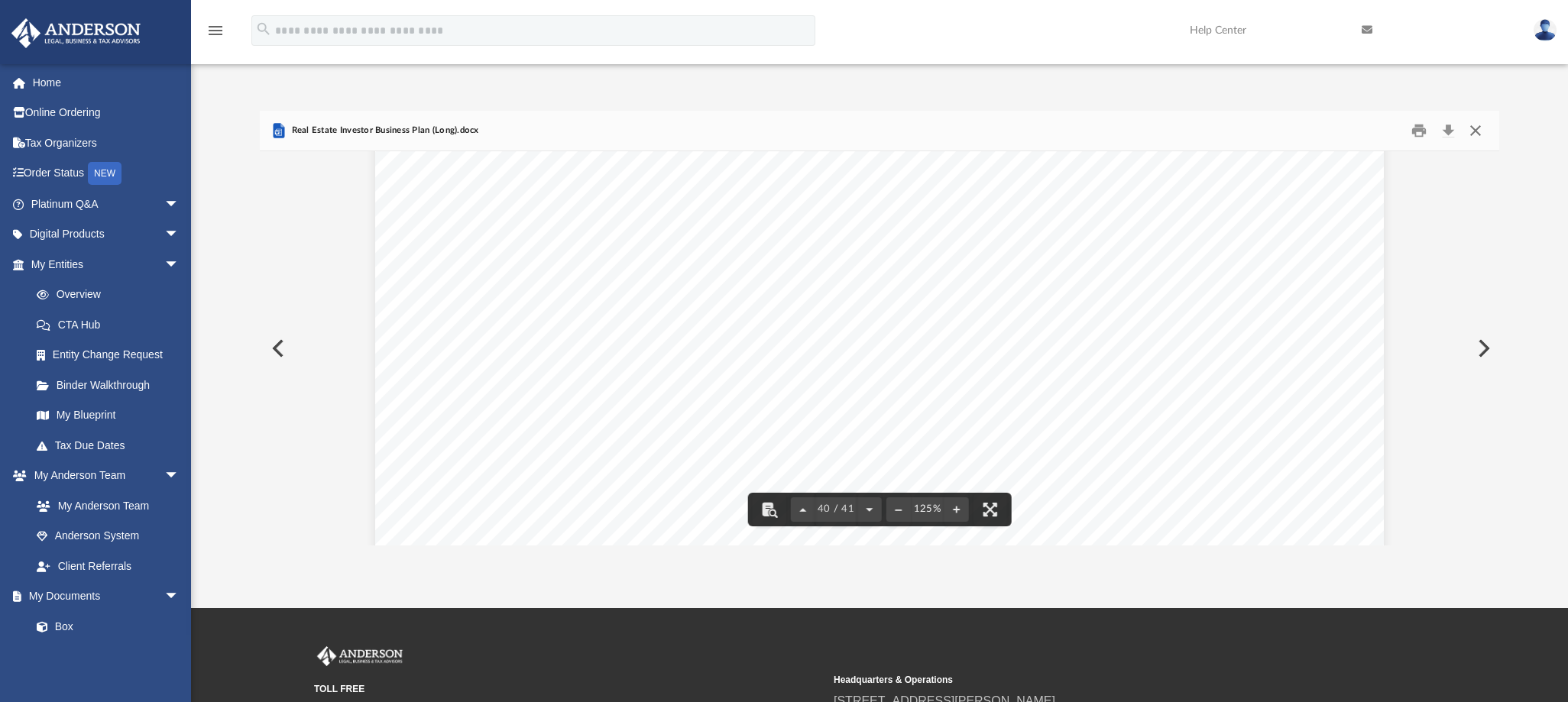
click at [1477, 126] on button "Close" at bounding box center [1476, 130] width 27 height 24
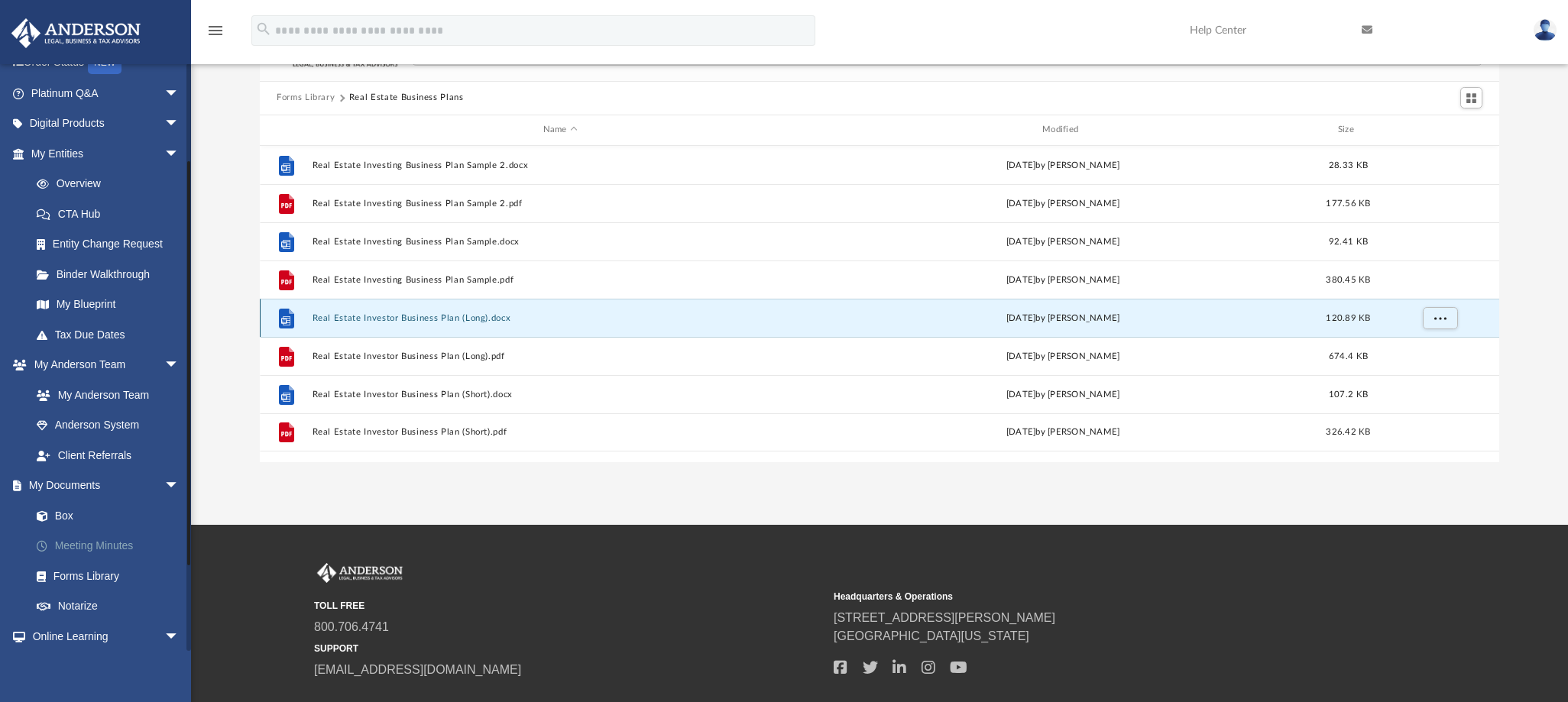
scroll to position [136, 0]
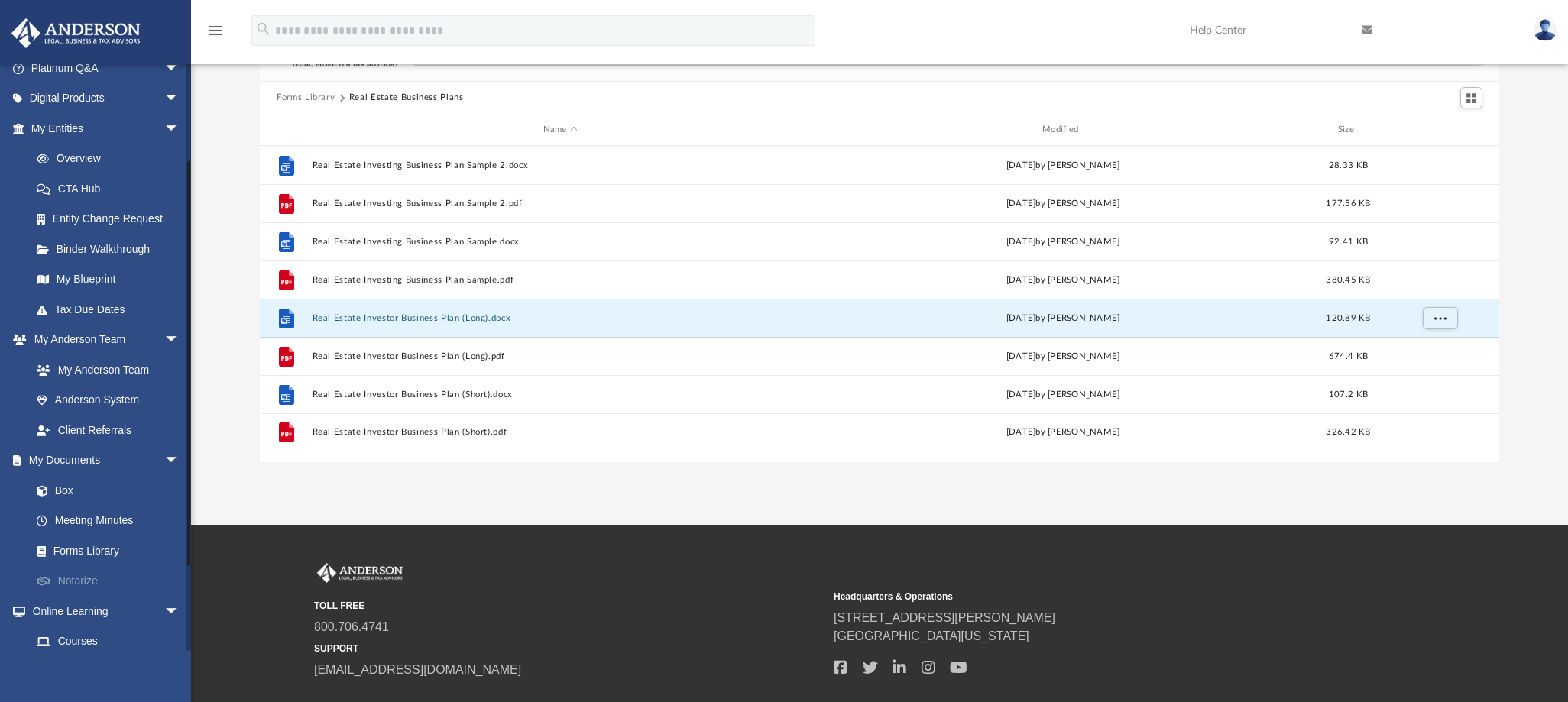
click at [90, 574] on link "Notarize" at bounding box center [112, 582] width 182 height 31
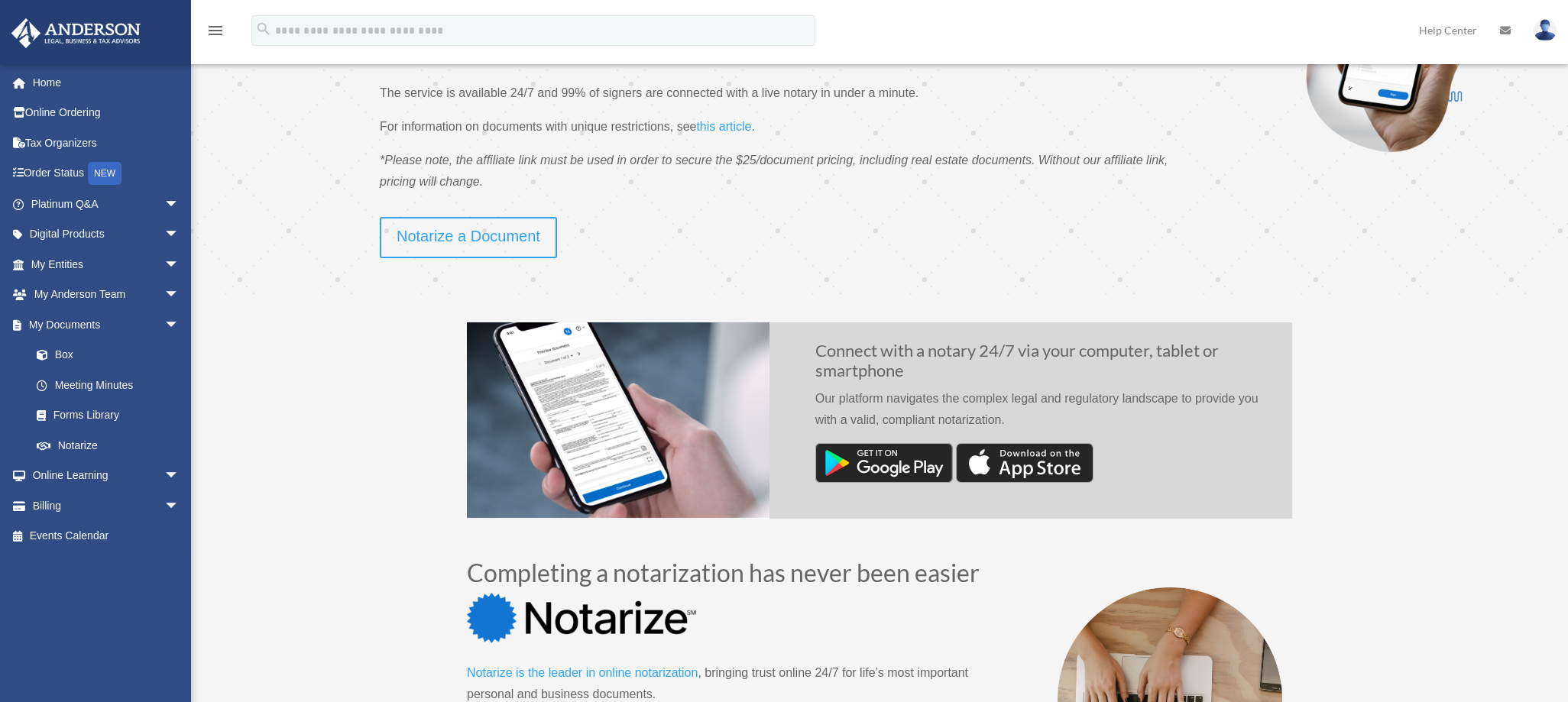
scroll to position [221, 0]
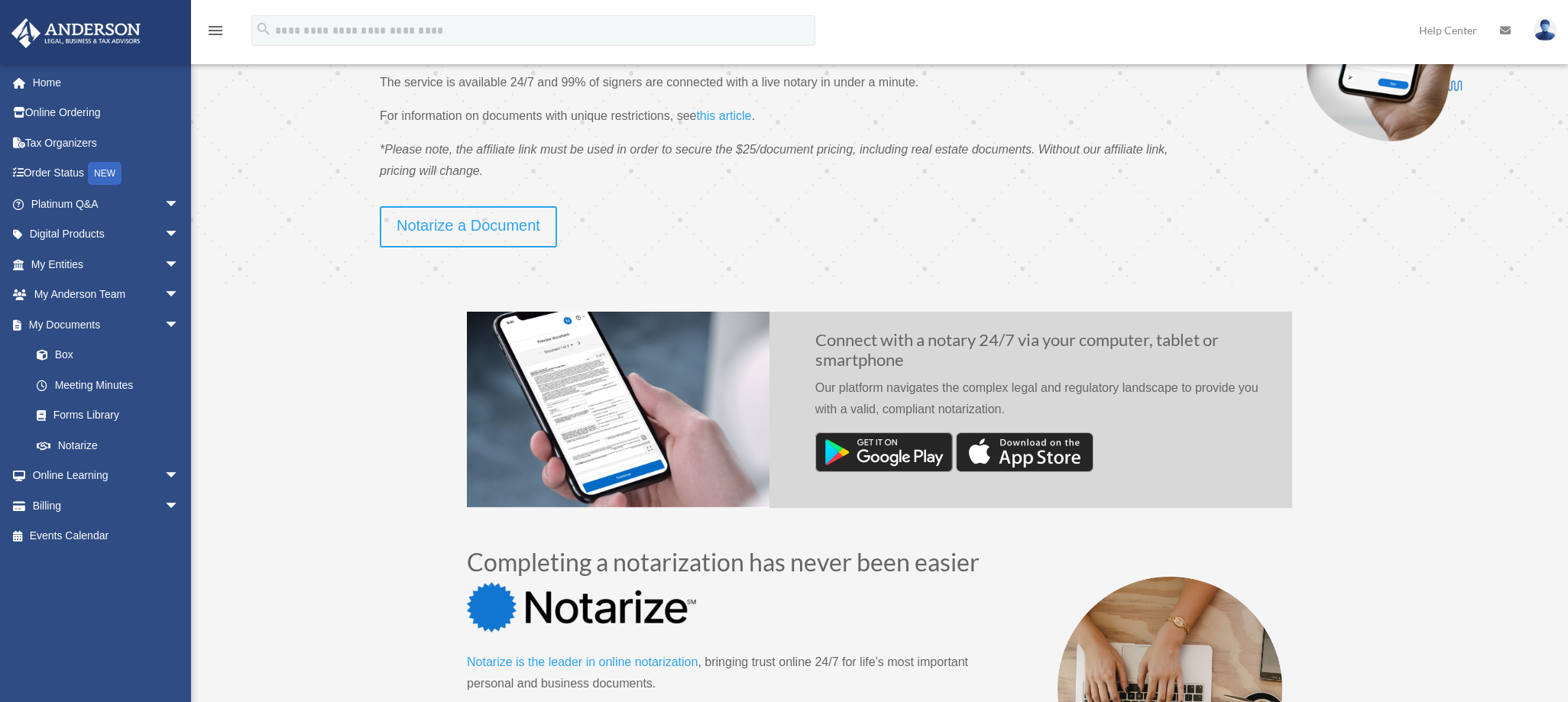
click at [1029, 442] on img at bounding box center [1024, 452] width 137 height 40
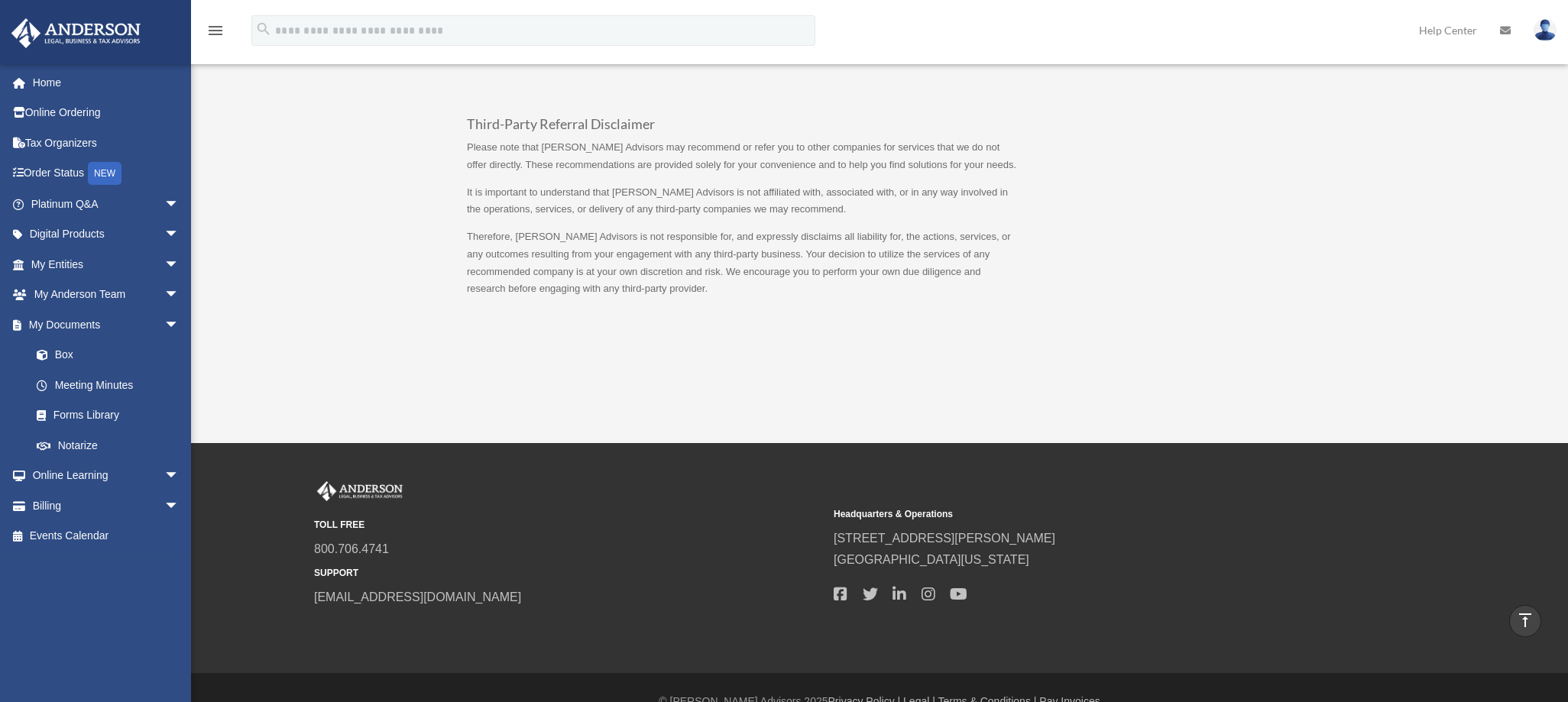
scroll to position [0, 0]
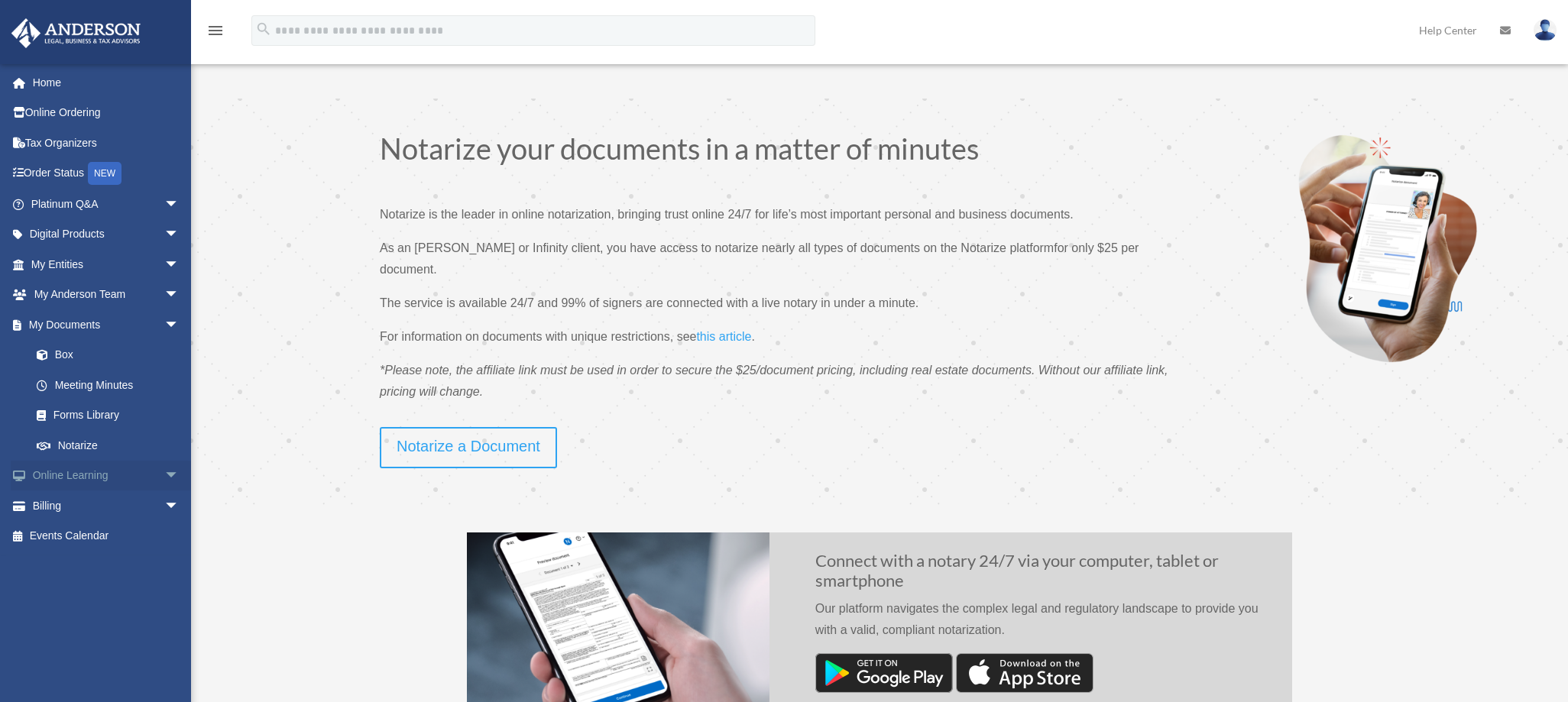
click at [164, 471] on span "arrow_drop_down" at bounding box center [180, 476] width 31 height 32
click at [164, 471] on span "arrow_drop_up" at bounding box center [180, 476] width 31 height 32
click at [164, 471] on span "arrow_drop_down" at bounding box center [180, 476] width 31 height 32
click at [75, 557] on link "Resources" at bounding box center [112, 567] width 182 height 31
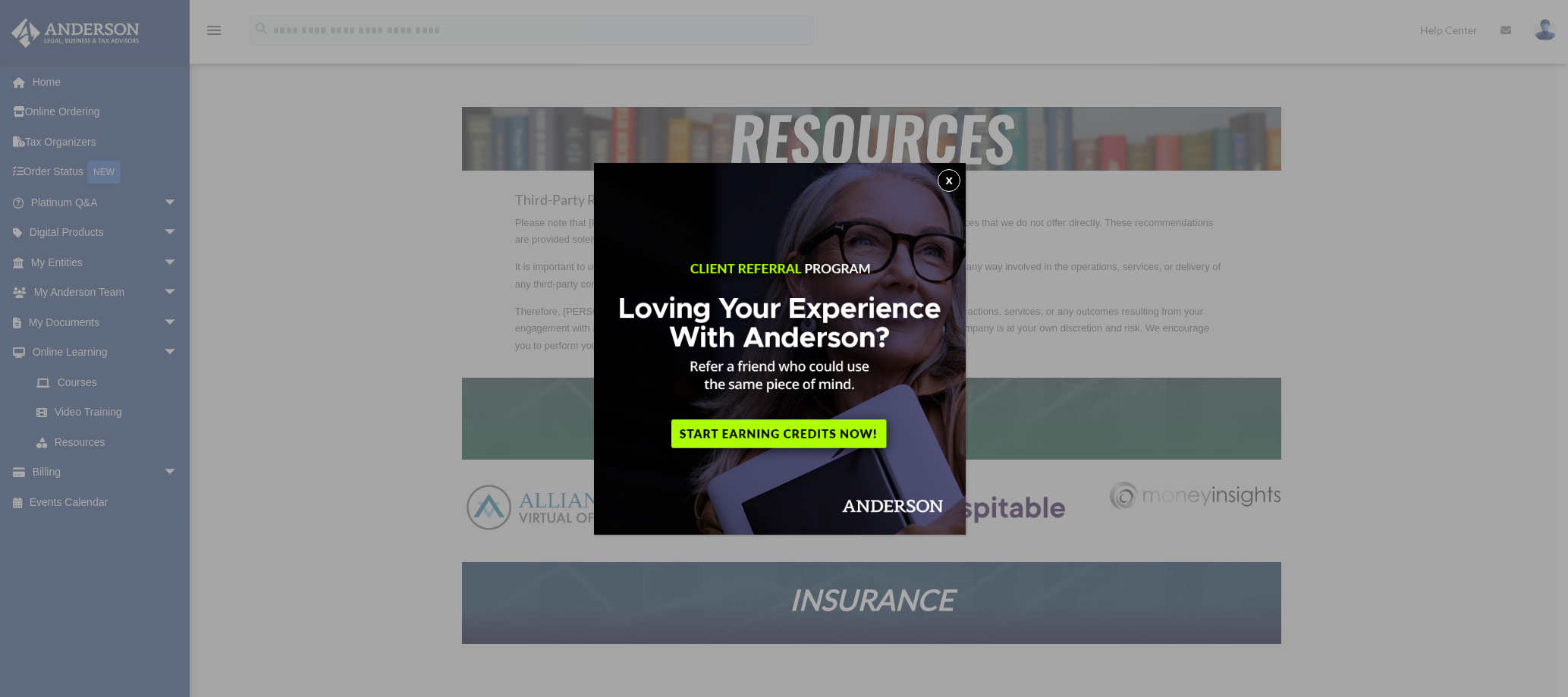
click at [958, 180] on button "x" at bounding box center [948, 180] width 23 height 23
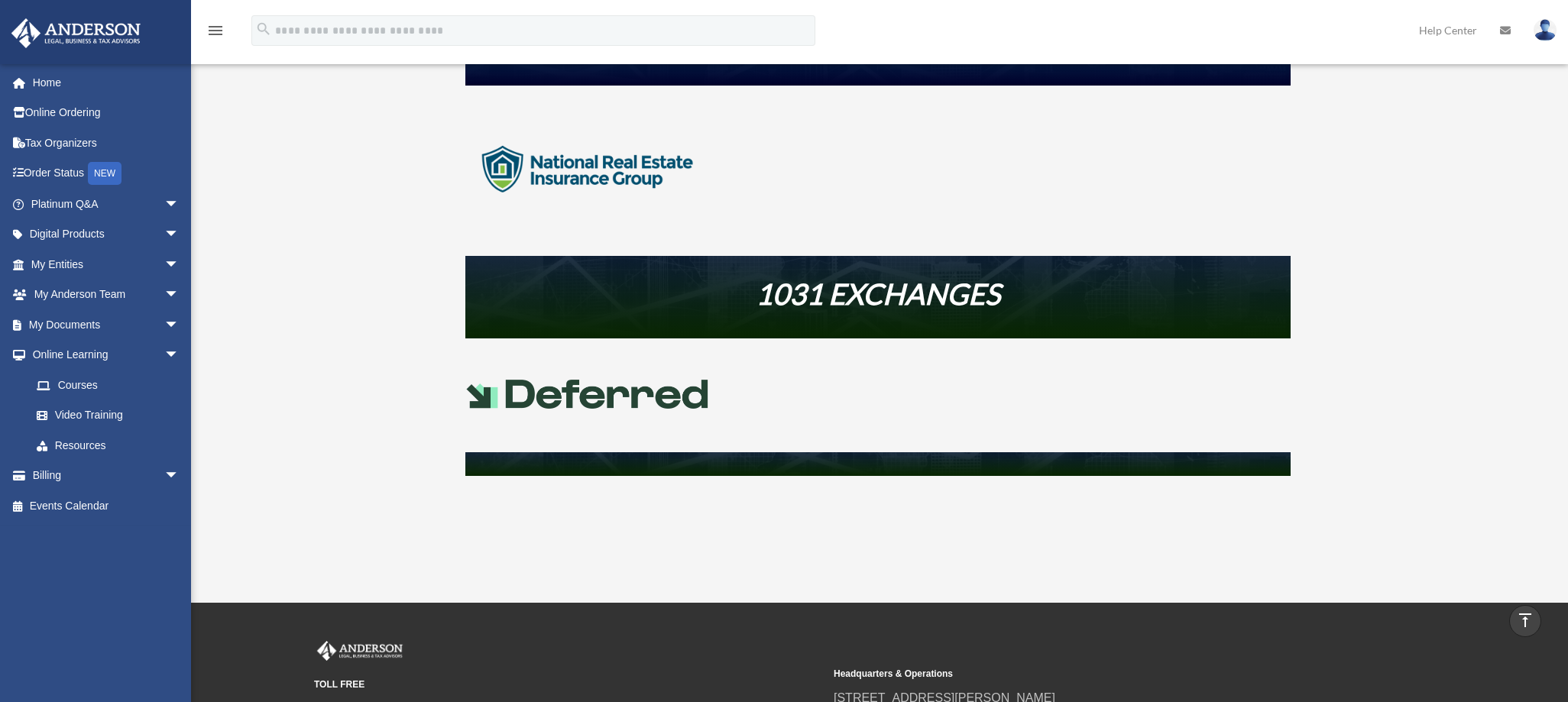
scroll to position [744, 0]
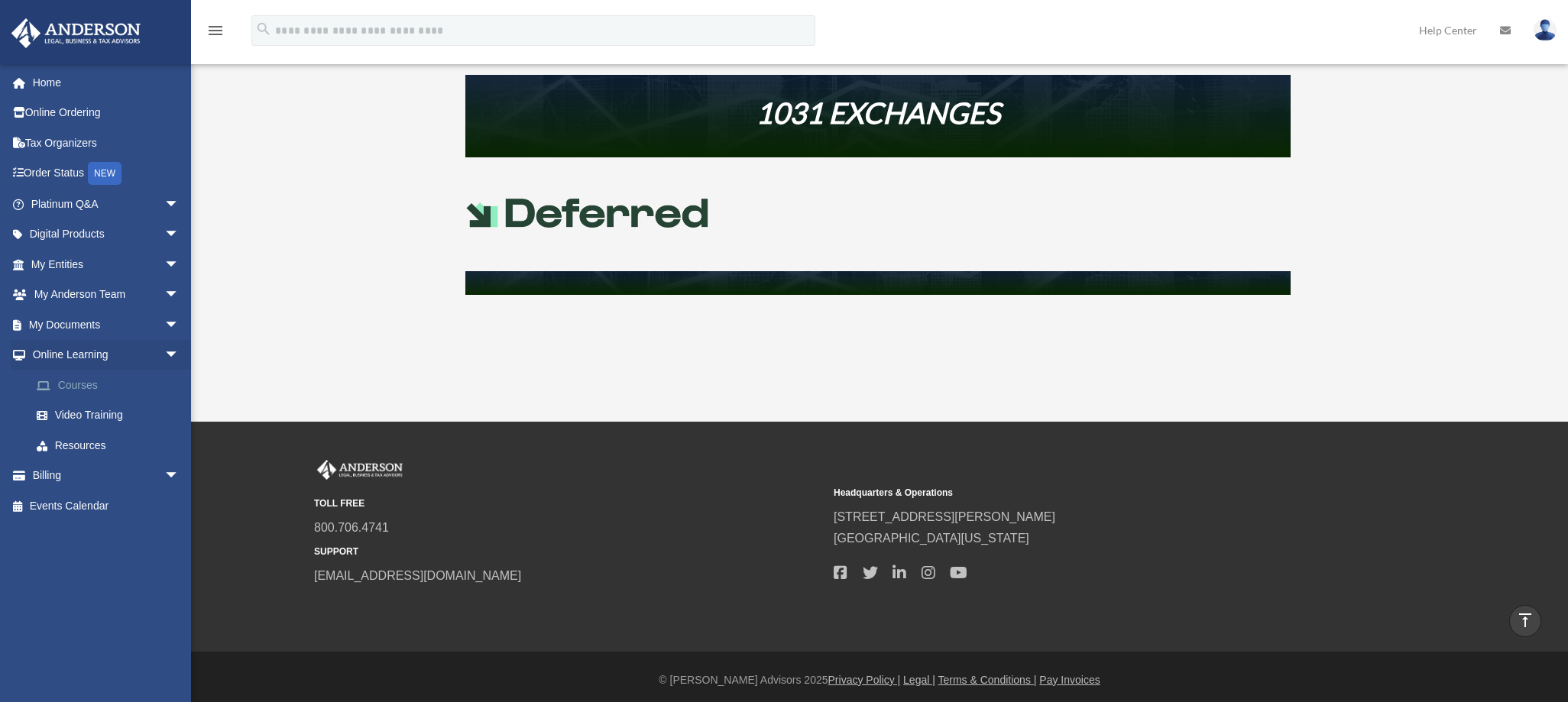
click at [87, 383] on link "Courses" at bounding box center [112, 385] width 182 height 31
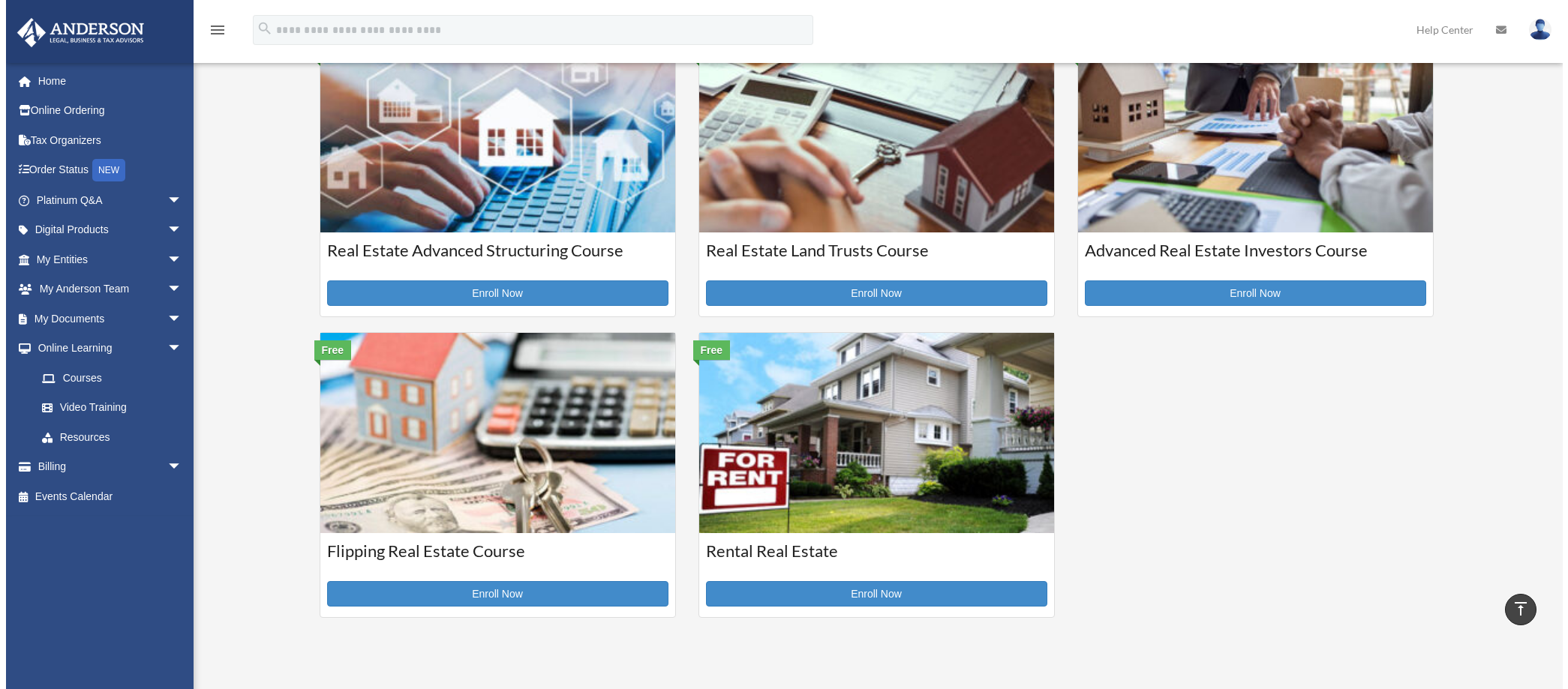
scroll to position [371, 0]
